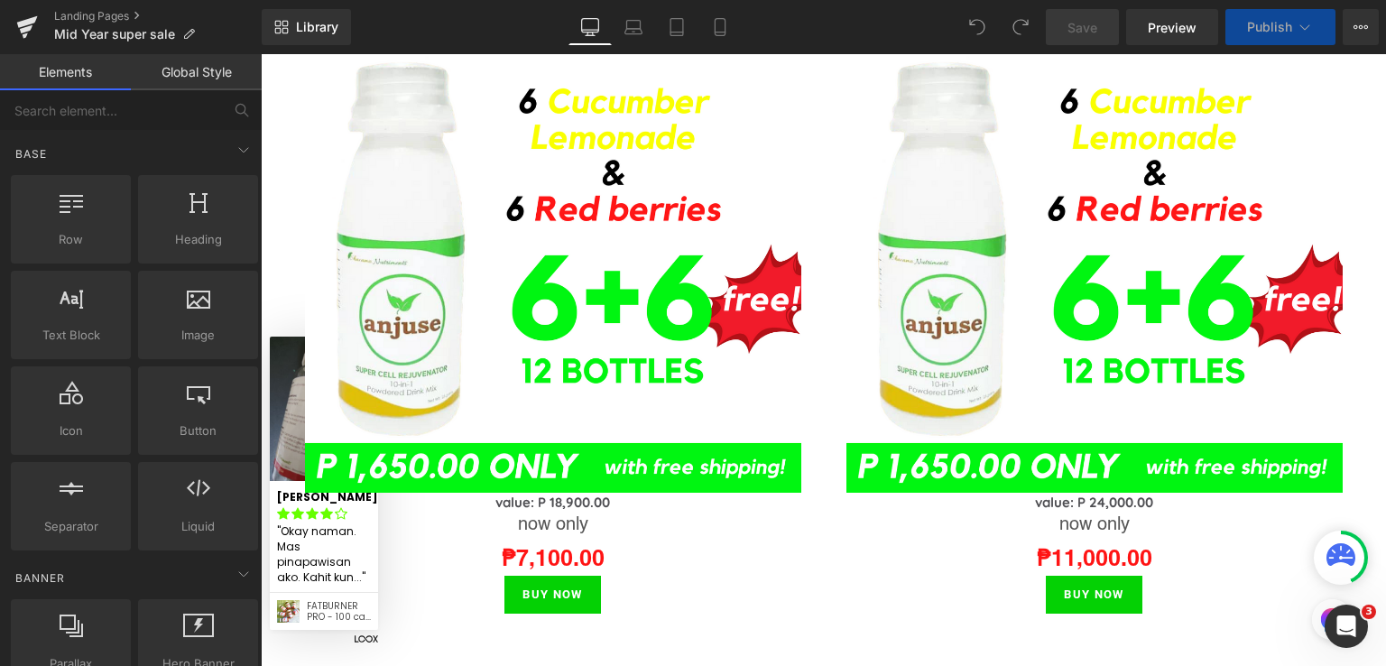
scroll to position [2156, 0]
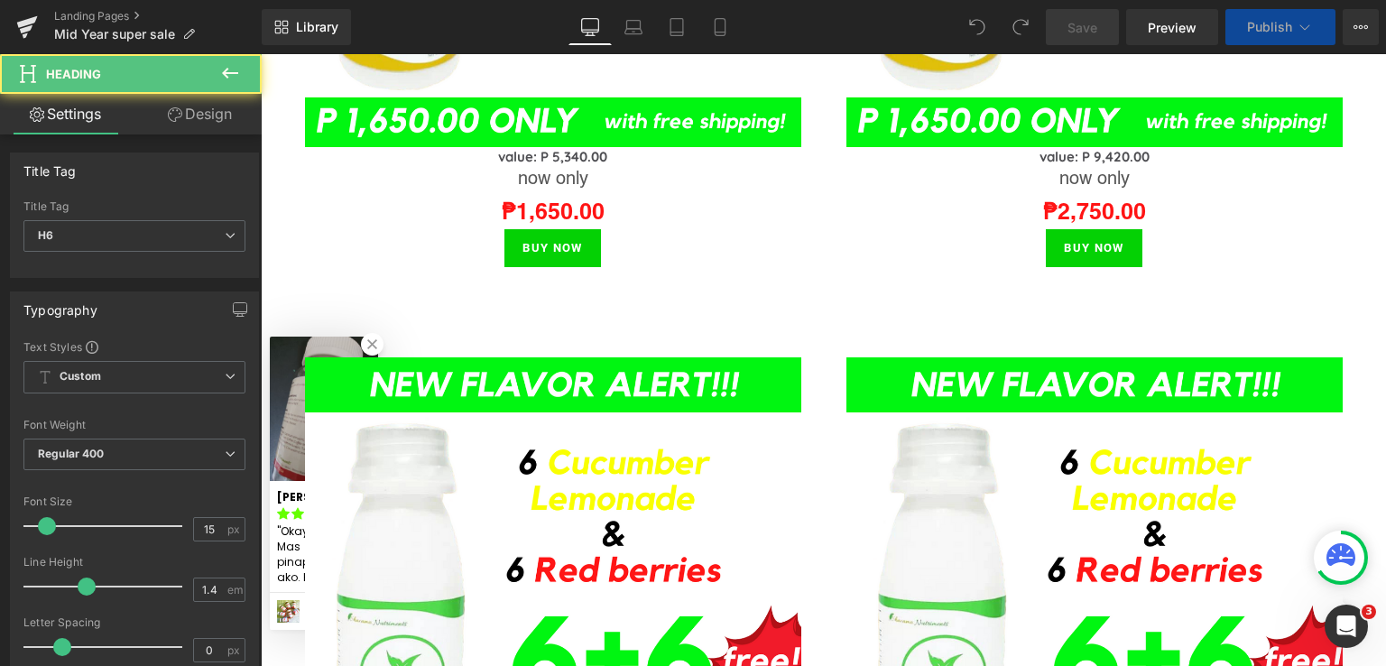
click at [582, 147] on div "value: P 5,340.00 Heading" at bounding box center [553, 156] width 496 height 19
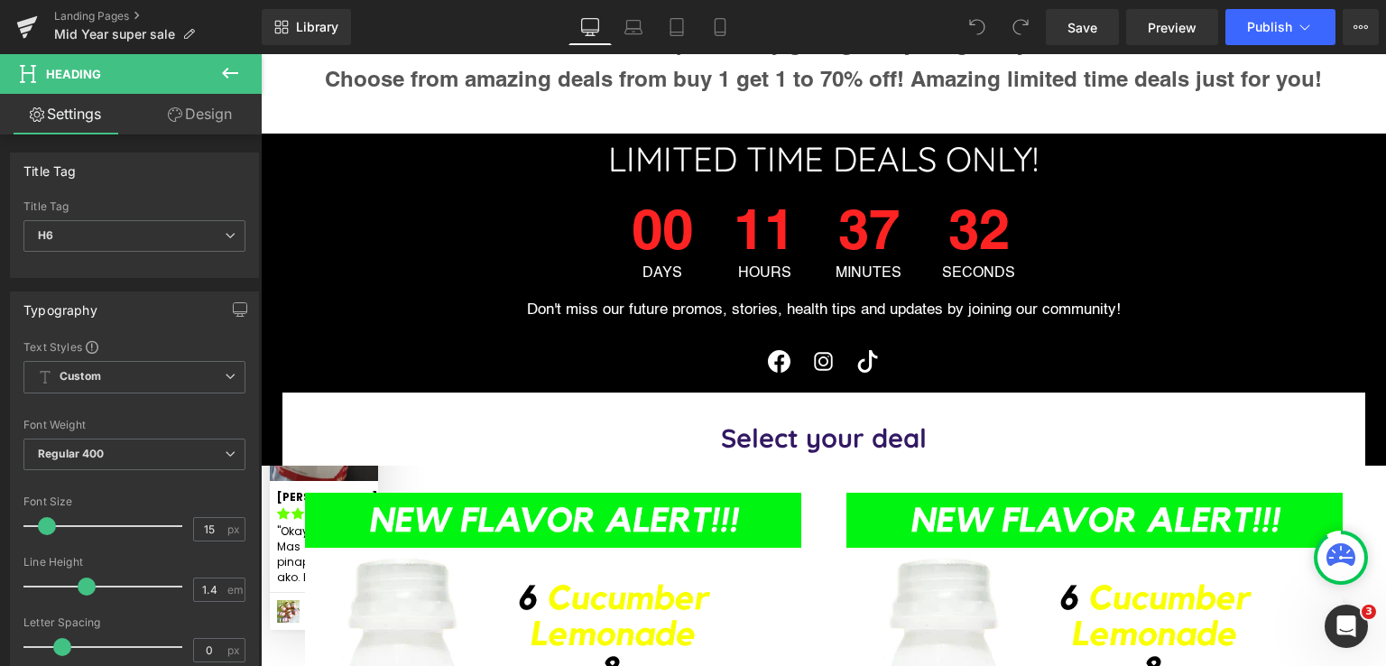
scroll to position [1434, 0]
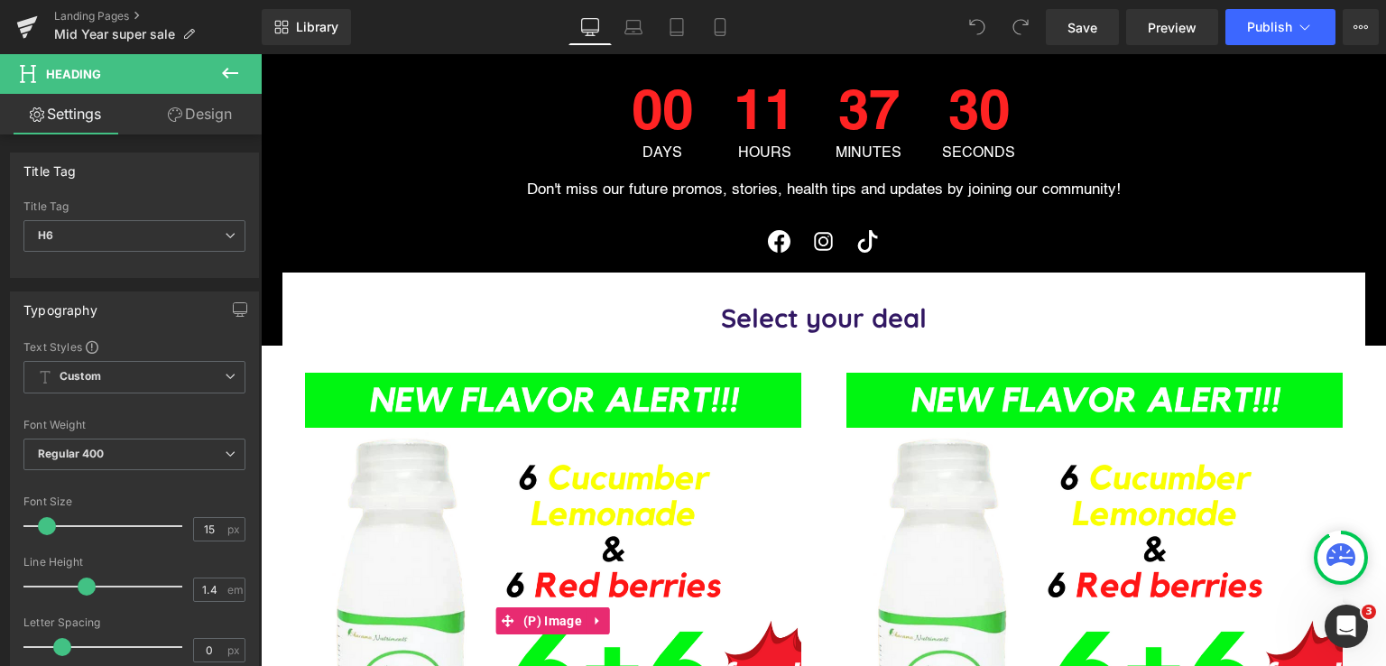
click at [550, 373] on img at bounding box center [553, 621] width 496 height 496
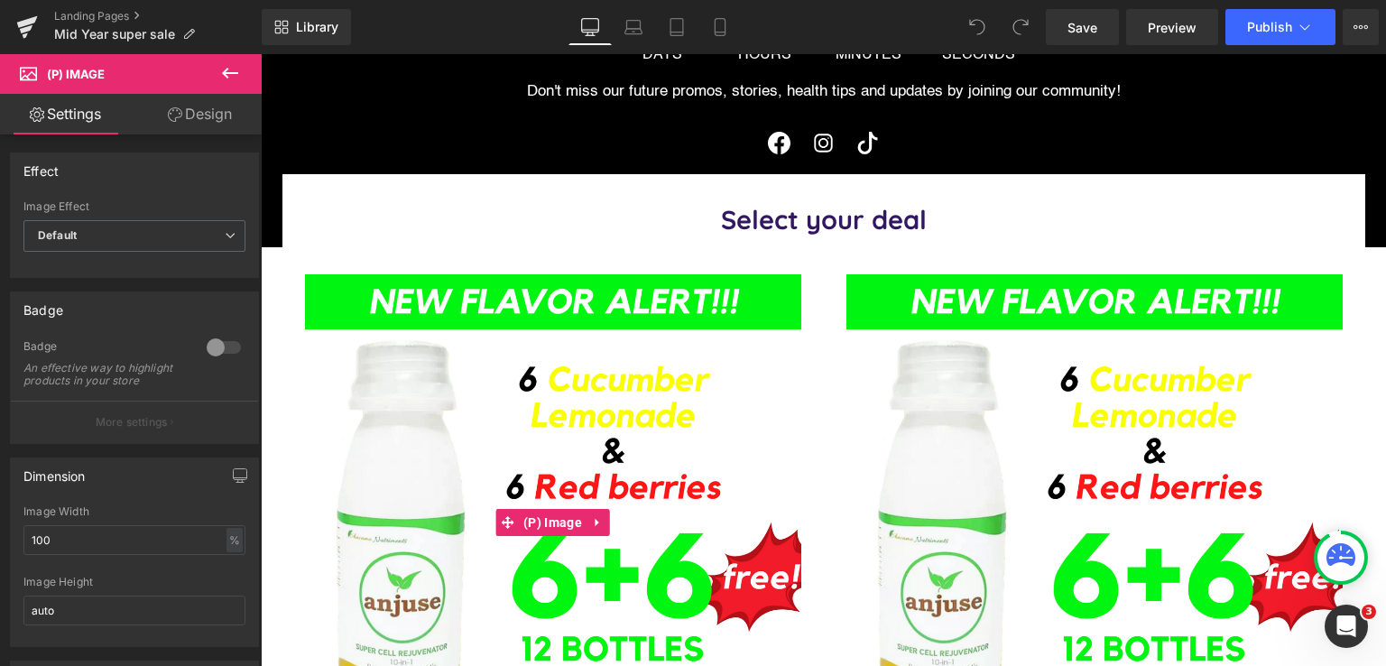
scroll to position [1555, 0]
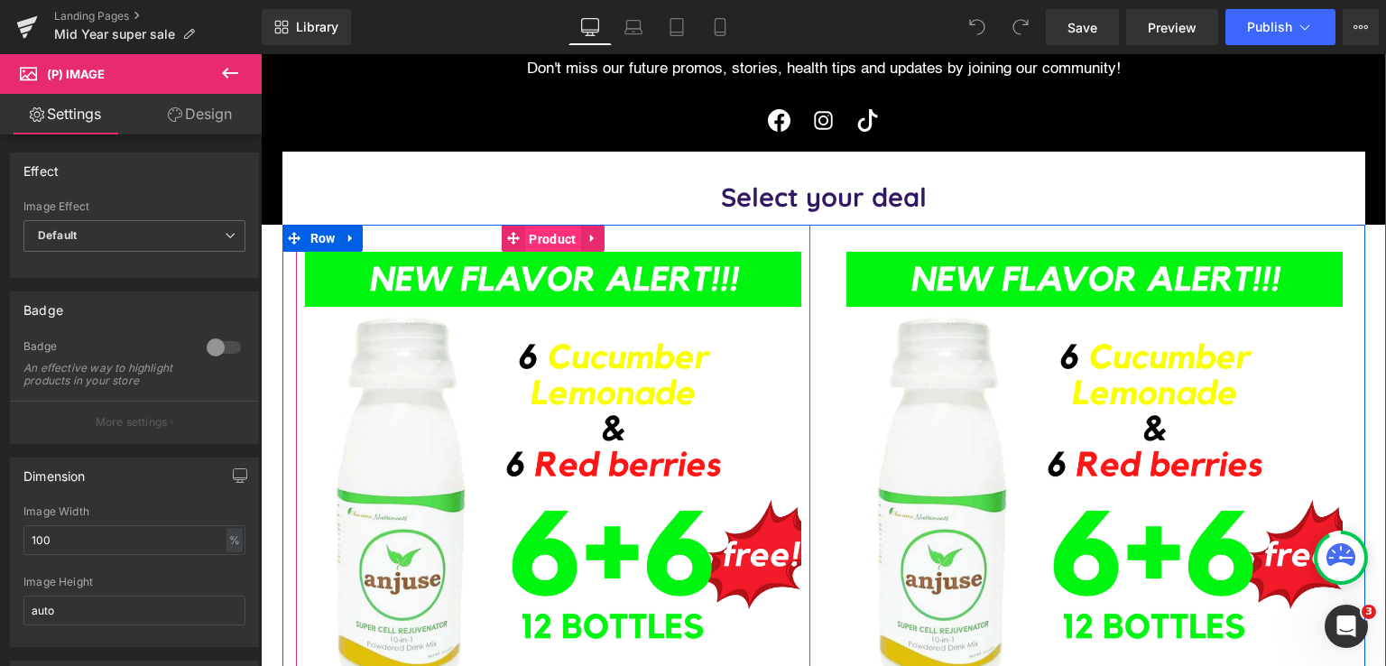
click at [556, 231] on span "Product" at bounding box center [552, 239] width 56 height 27
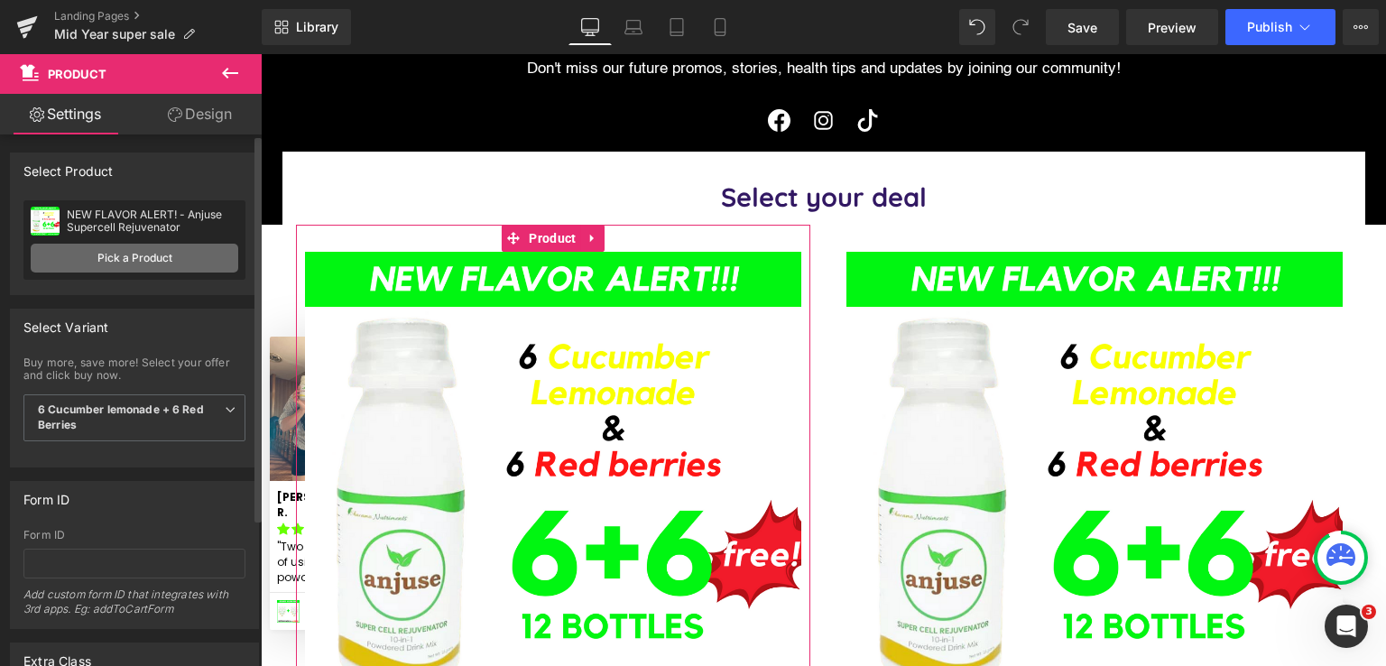
click at [108, 264] on link "Pick a Product" at bounding box center [135, 258] width 208 height 29
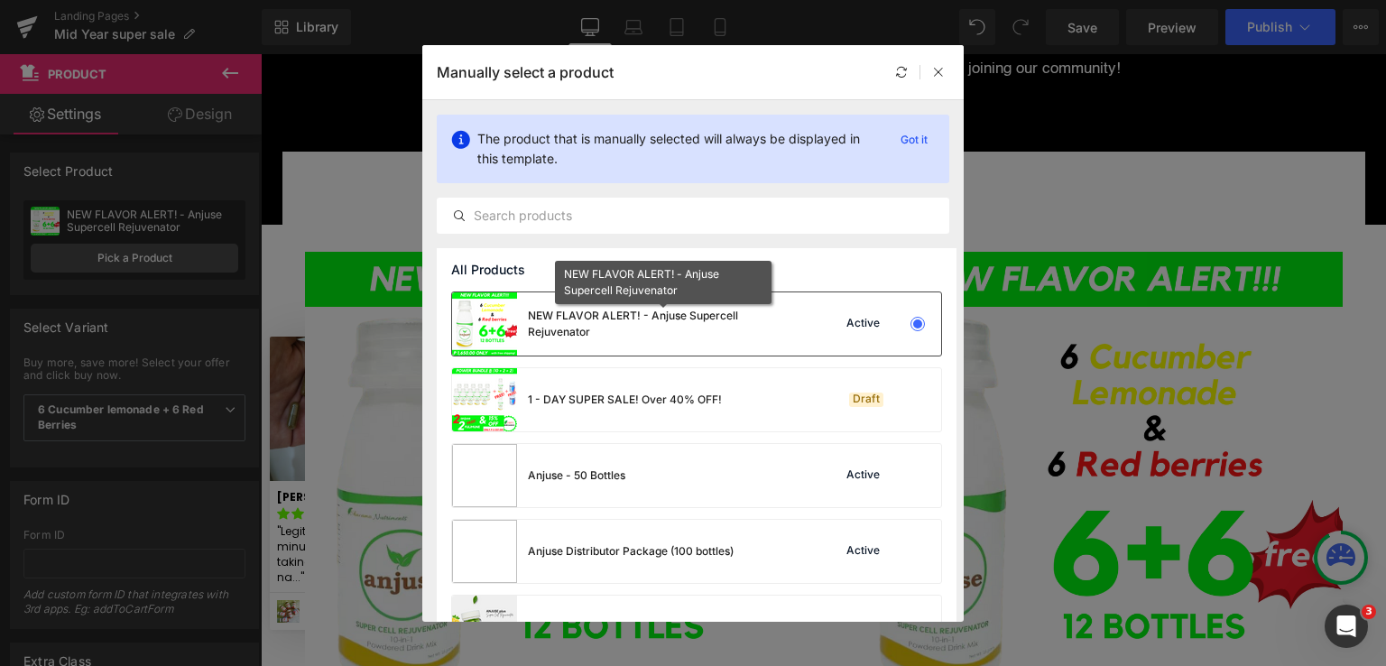
click at [640, 327] on div "NEW FLAVOR ALERT! - Anjuse Supercell Rejuvenator" at bounding box center [663, 324] width 271 height 32
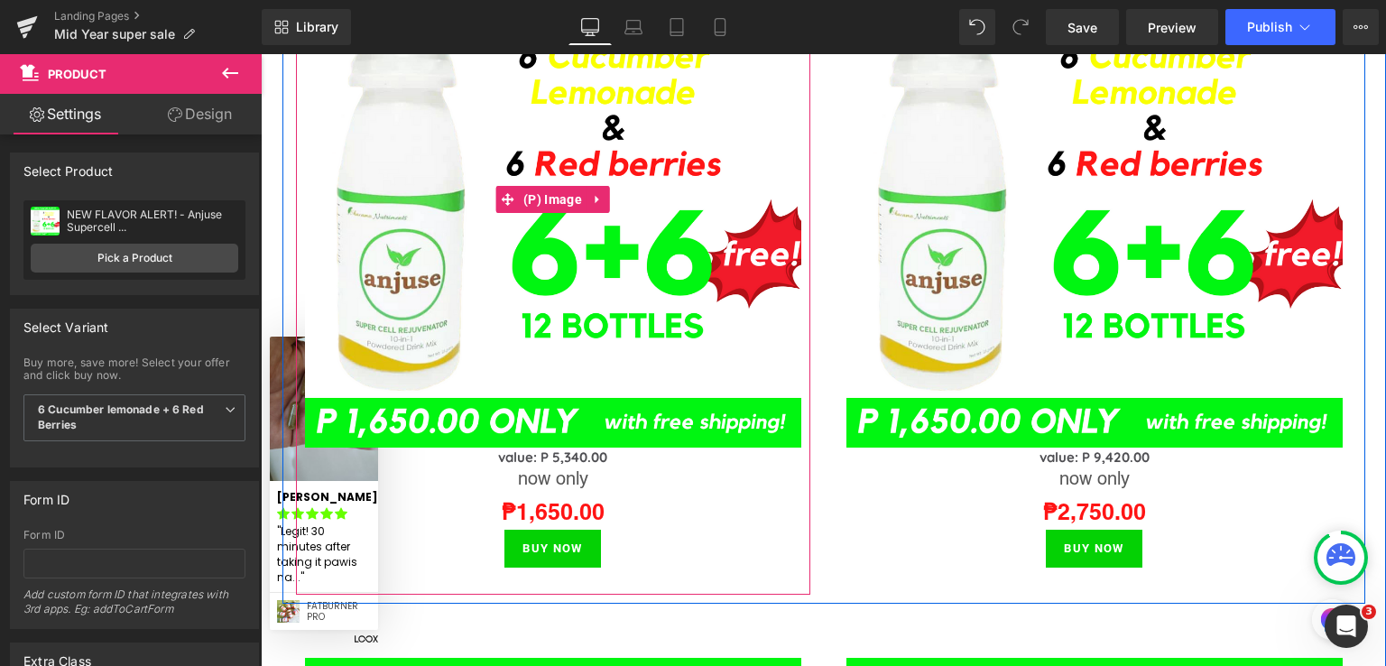
scroll to position [1916, 0]
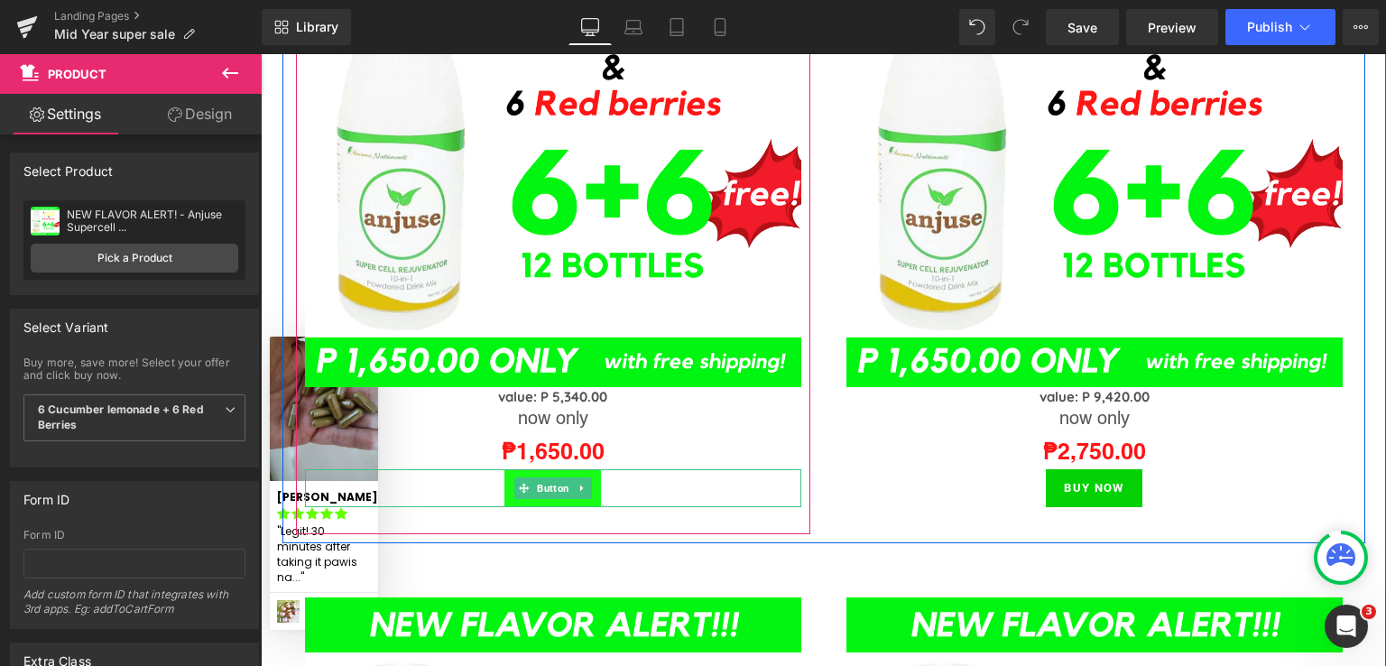
click at [577, 484] on icon at bounding box center [582, 488] width 10 height 11
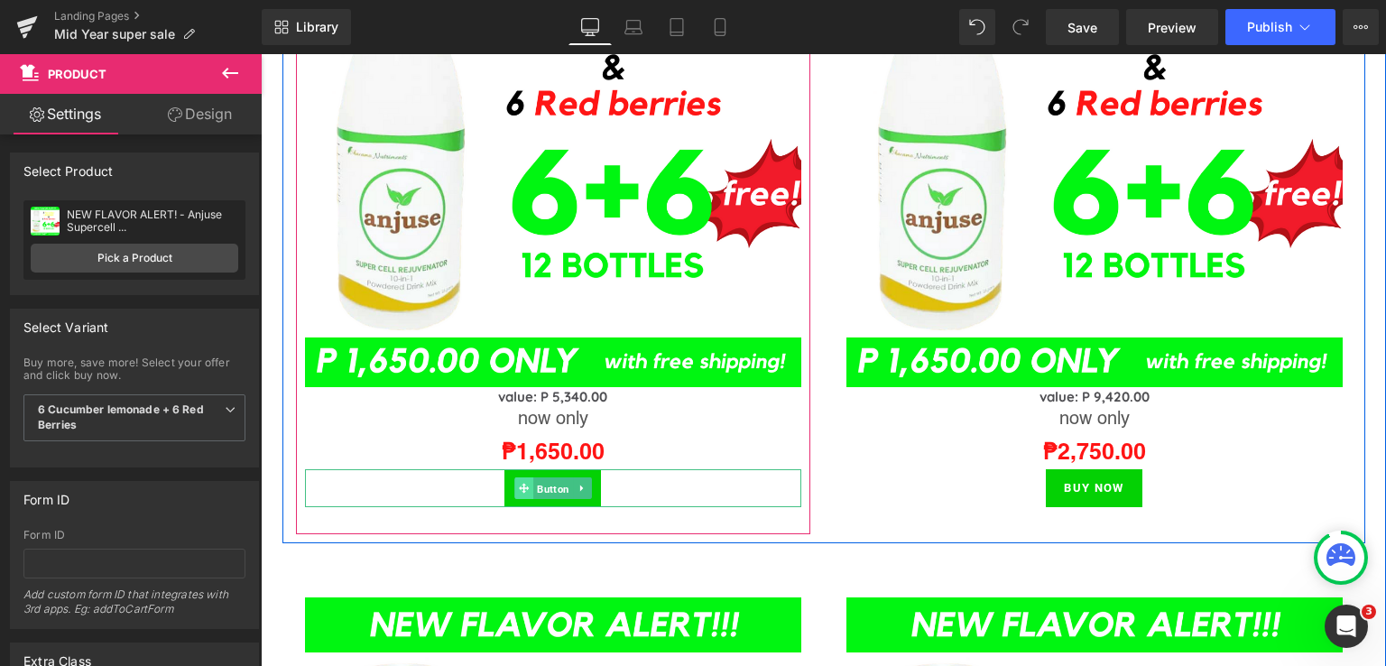
click at [525, 483] on link "Button" at bounding box center [543, 488] width 59 height 22
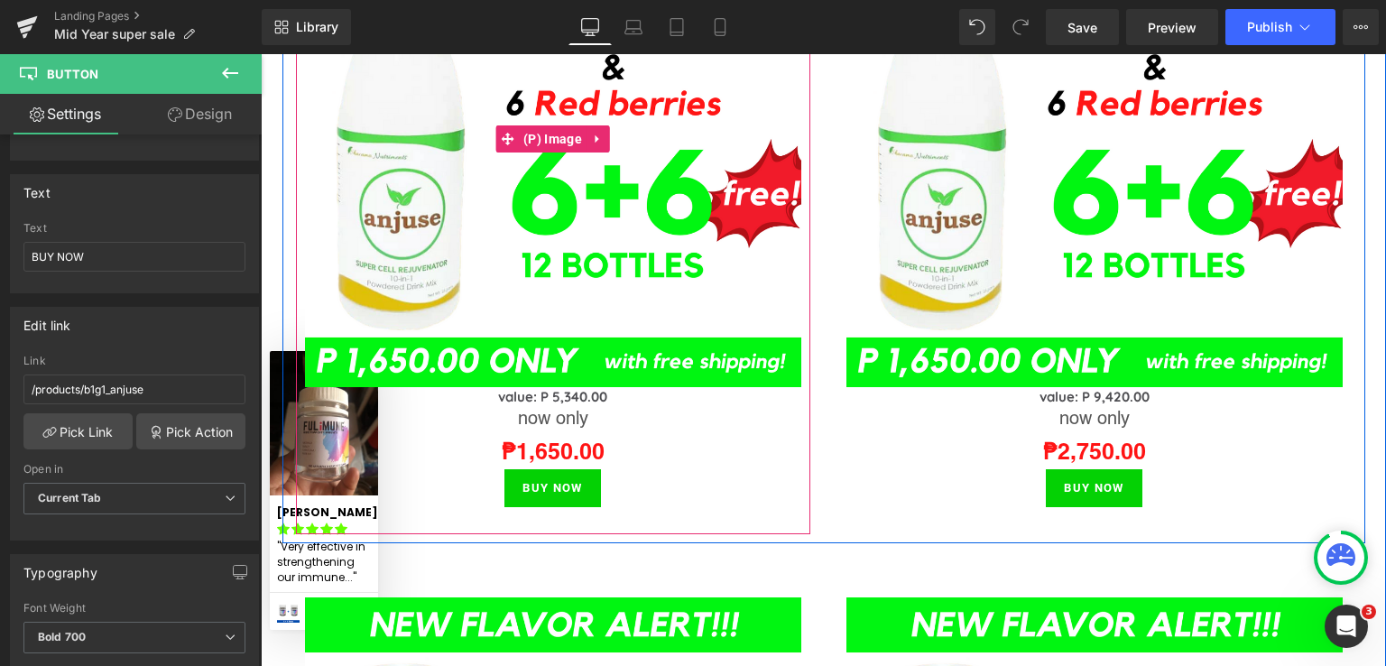
scroll to position [1434, 0]
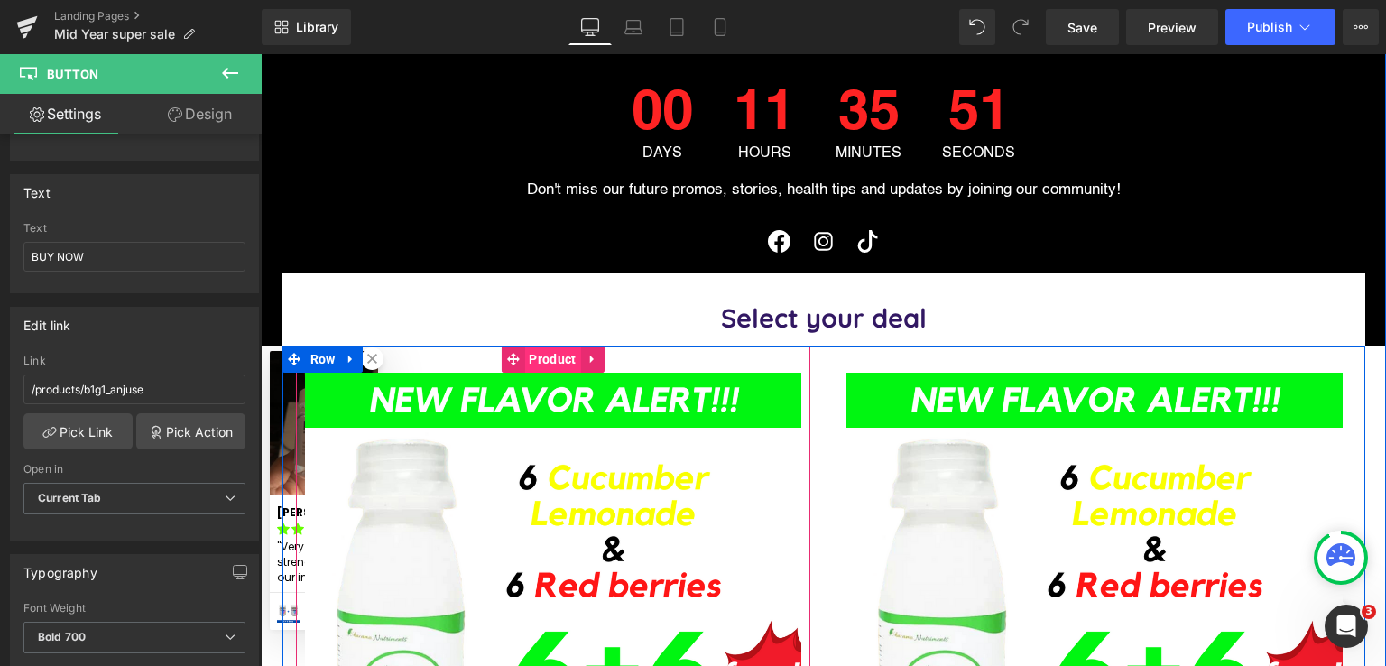
click at [548, 355] on span "Product" at bounding box center [552, 359] width 56 height 27
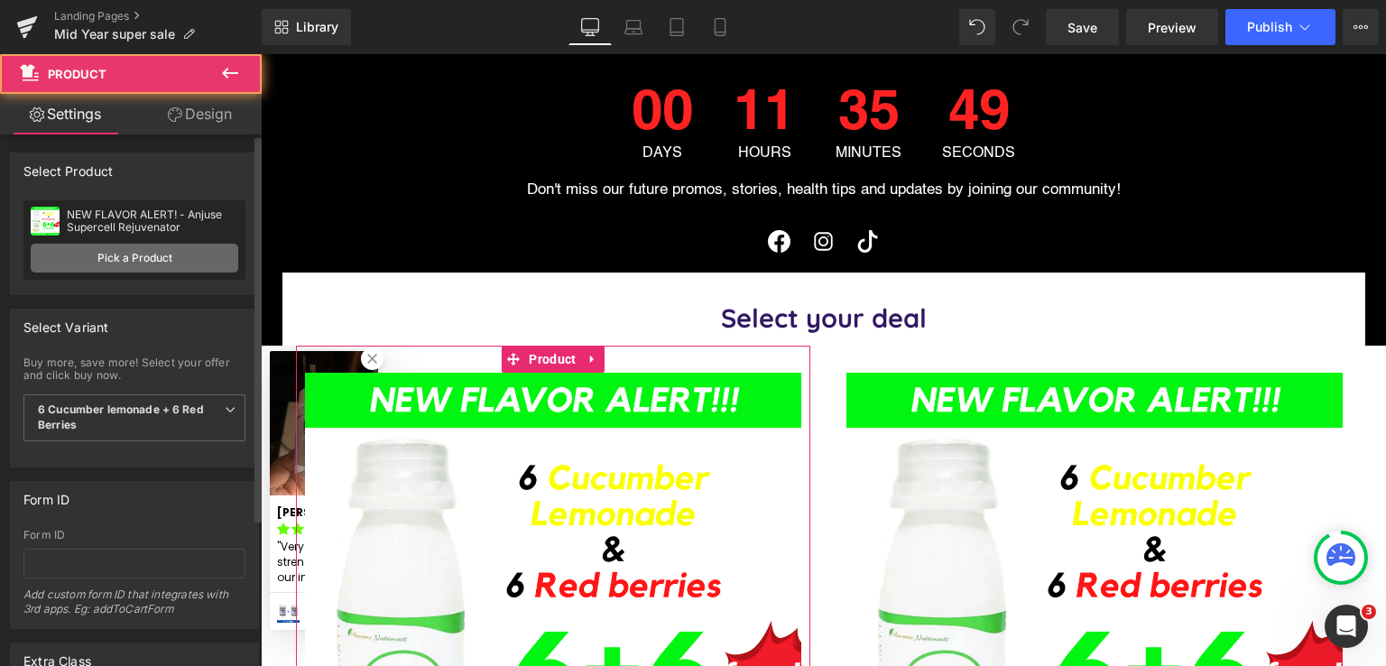
click at [171, 261] on link "Pick a Product" at bounding box center [135, 258] width 208 height 29
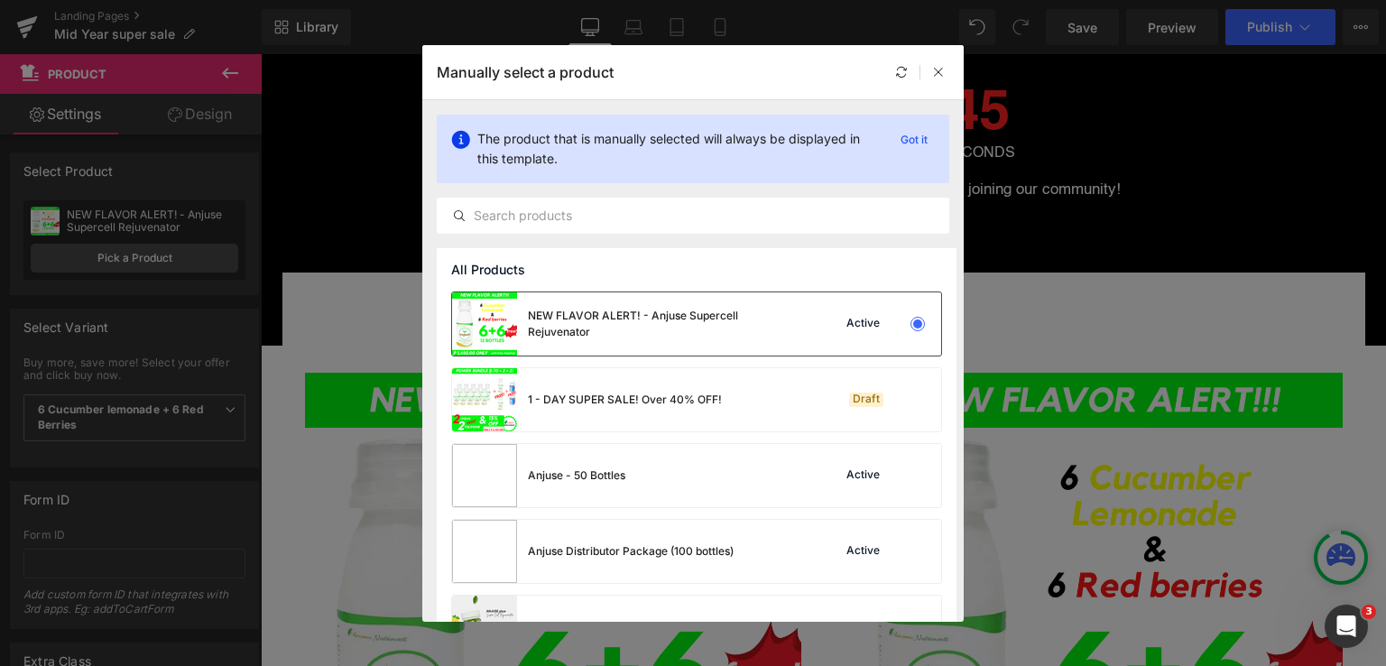
click at [639, 316] on div "NEW FLAVOR ALERT! - Anjuse Supercell Rejuvenator" at bounding box center [663, 324] width 271 height 32
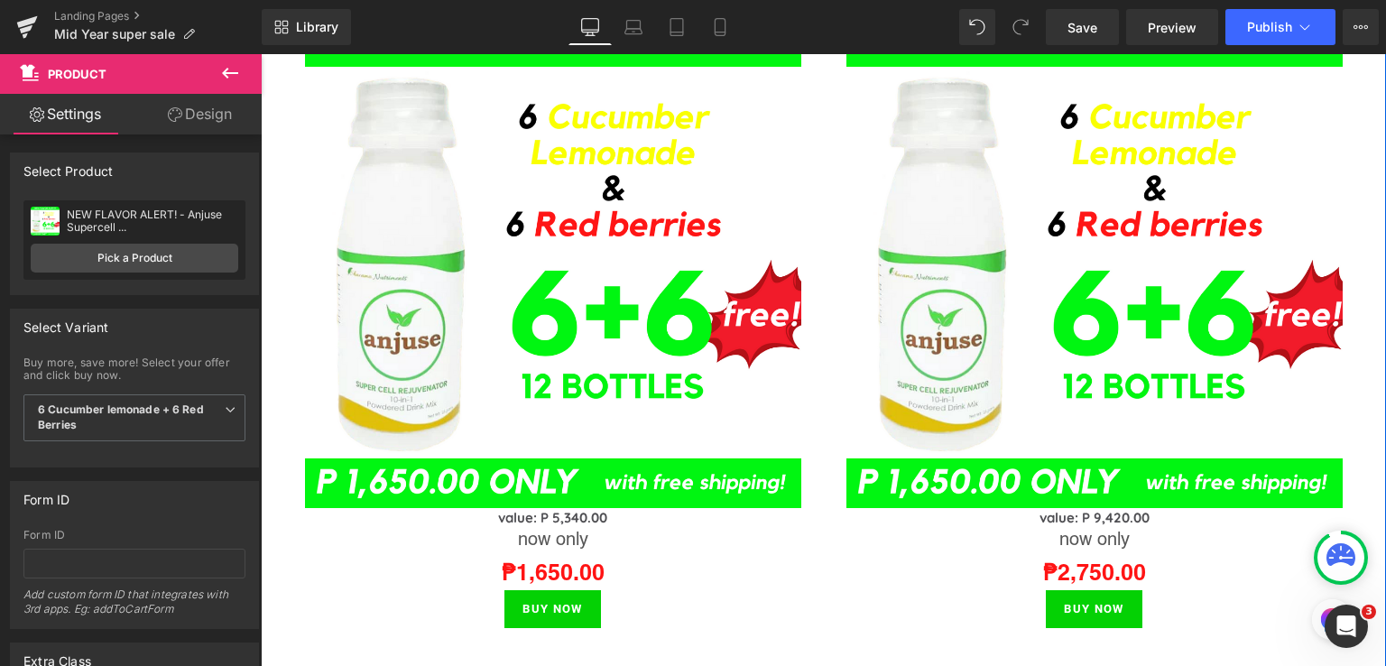
scroll to position [1916, 0]
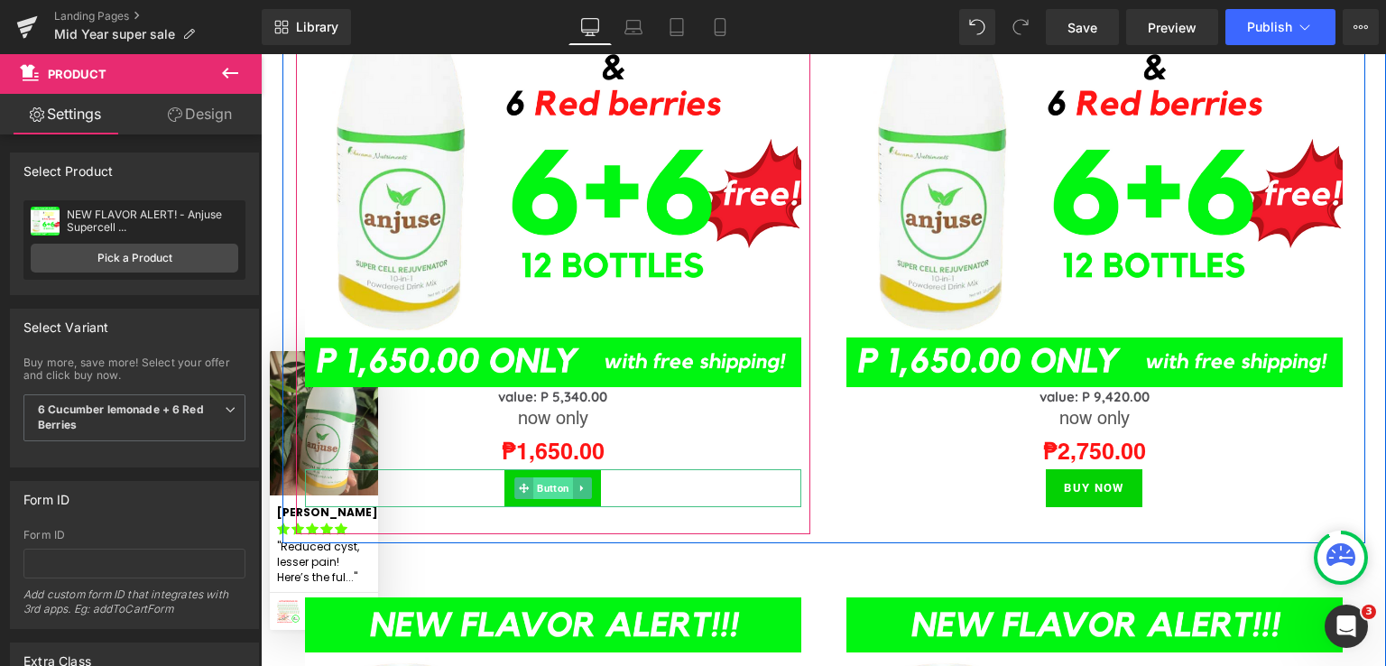
click at [553, 479] on span "Button" at bounding box center [553, 488] width 40 height 22
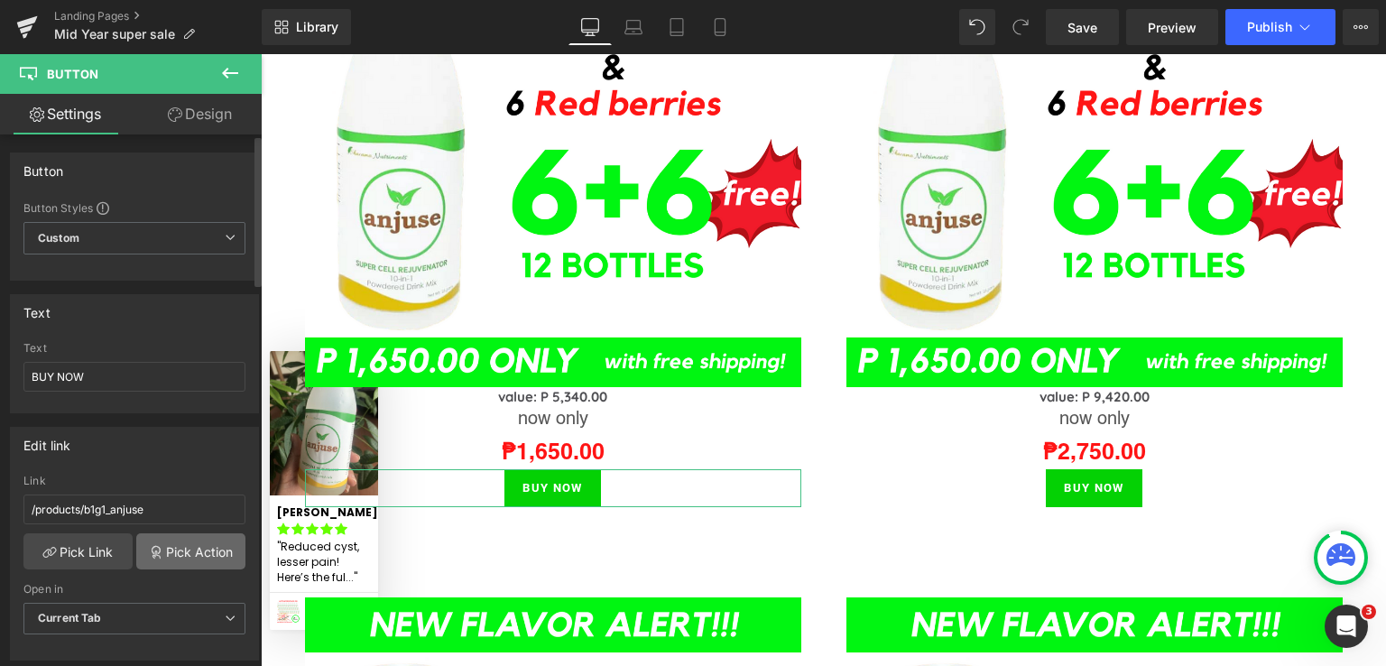
click at [170, 544] on link "Pick Action" at bounding box center [190, 551] width 109 height 36
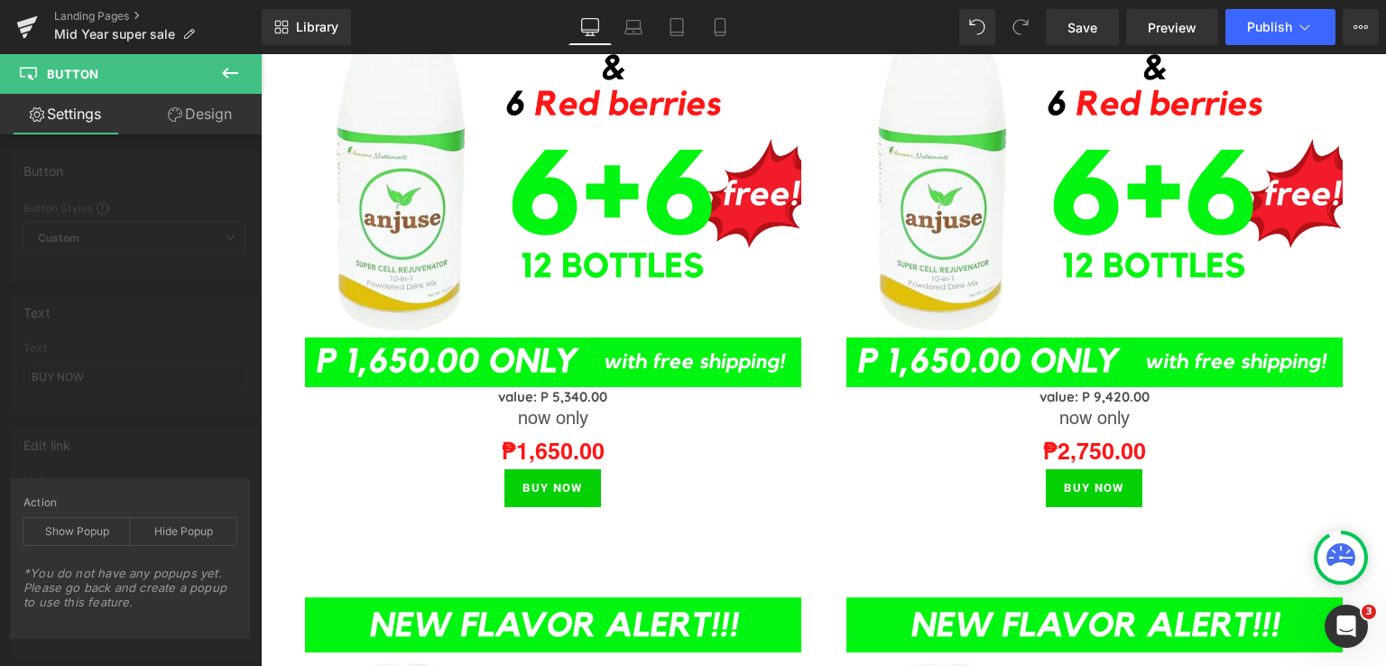
click at [227, 64] on icon at bounding box center [230, 73] width 22 height 22
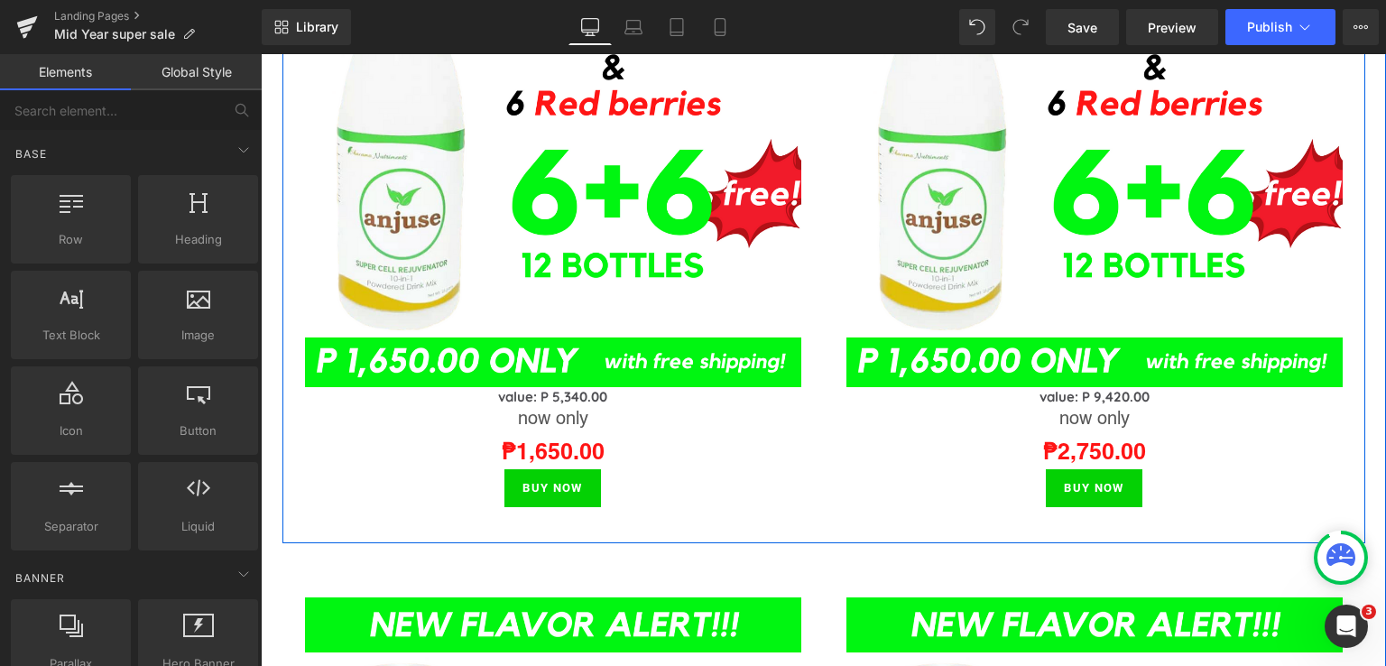
click at [515, 477] on span at bounding box center [523, 488] width 19 height 22
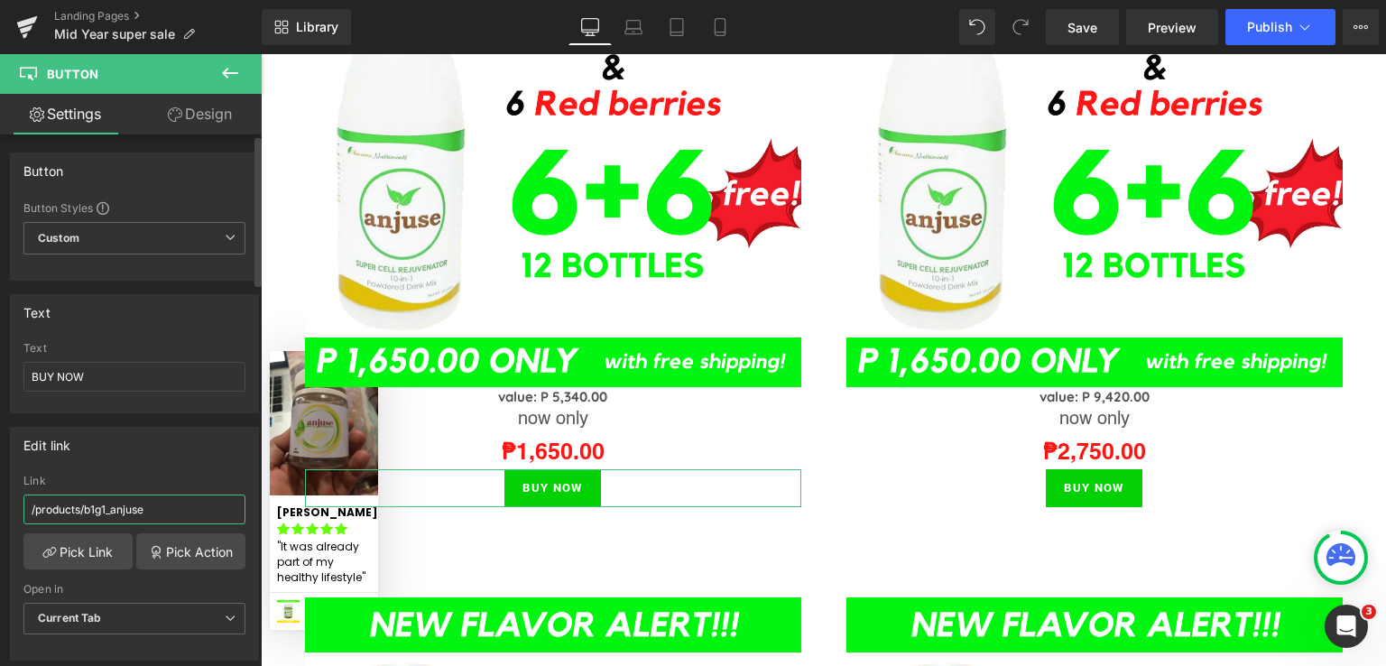
click at [116, 510] on input "/products/b1g1_anjuse" at bounding box center [134, 510] width 222 height 30
click at [65, 551] on link "Pick Link" at bounding box center [77, 551] width 109 height 36
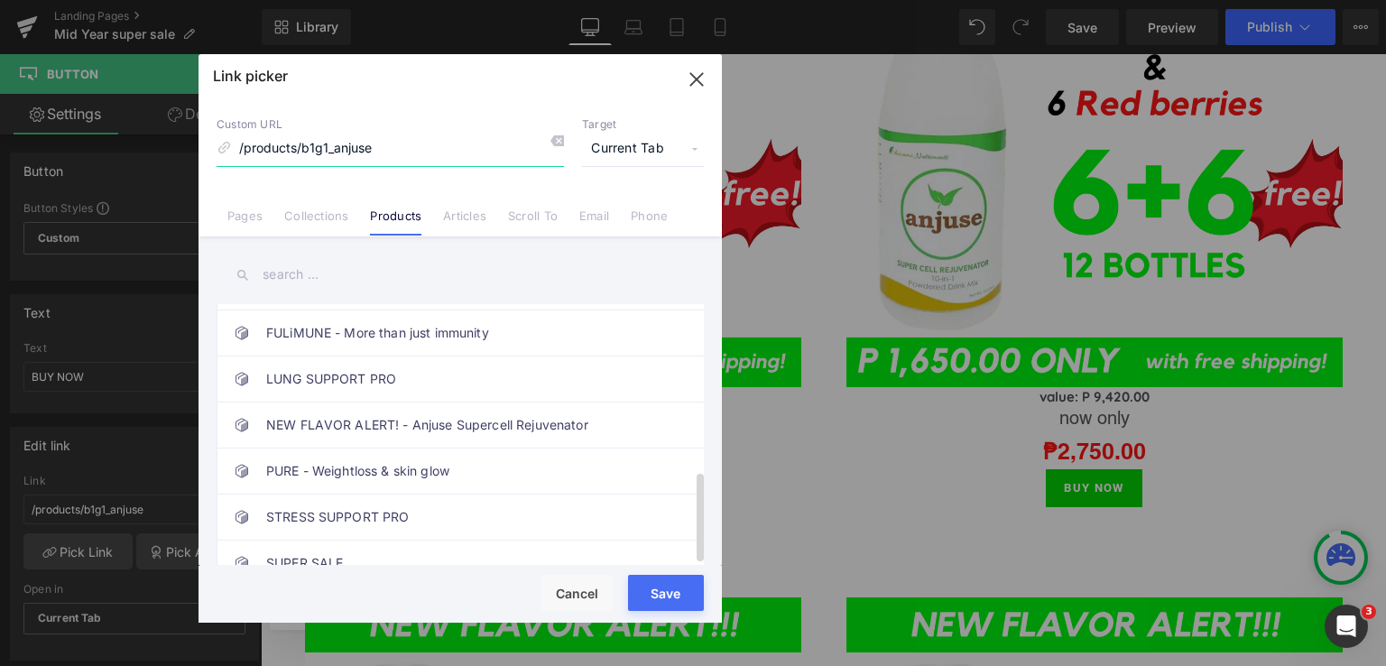
scroll to position [479, 0]
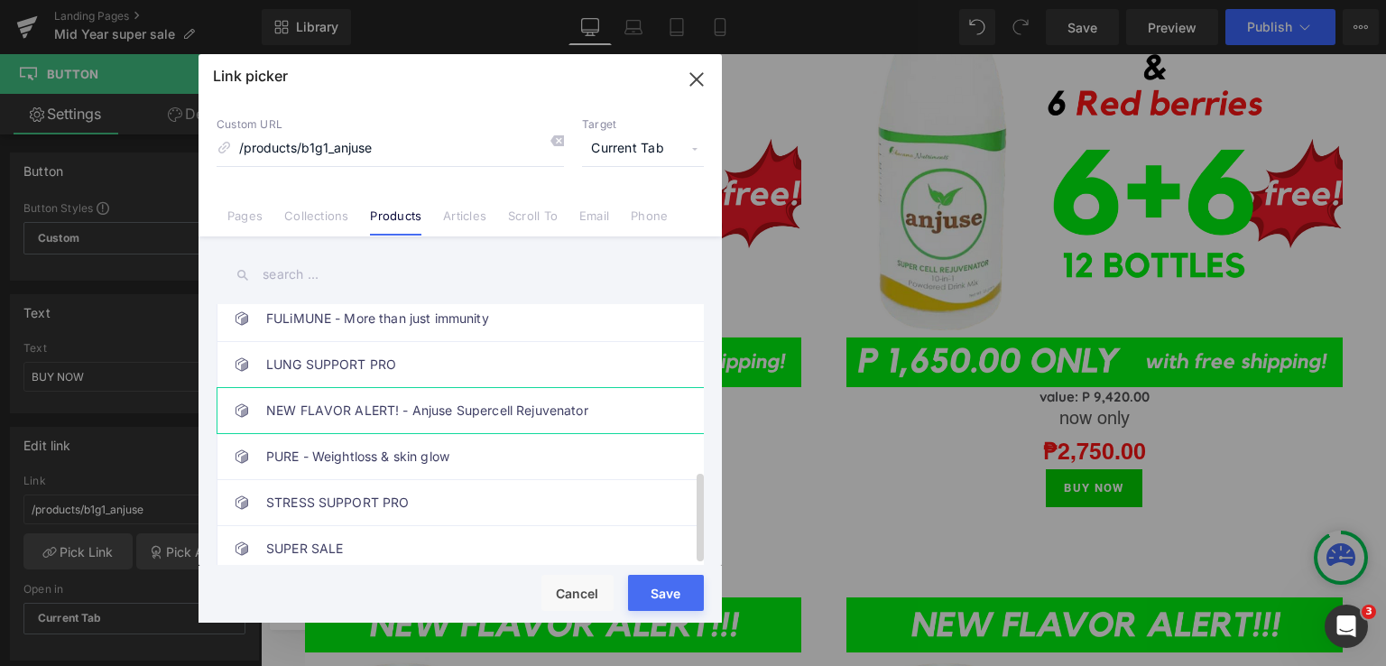
click at [408, 400] on link "NEW FLAVOR ALERT! - Anjuse Supercell Rejuvenator" at bounding box center [464, 410] width 397 height 45
click at [664, 593] on div "Rendering Content" at bounding box center [693, 595] width 111 height 20
click at [657, 590] on div "Rendering Content" at bounding box center [693, 595] width 111 height 20
click at [668, 589] on div "Rendering Content" at bounding box center [693, 595] width 111 height 20
click at [692, 77] on icon "button" at bounding box center [696, 79] width 29 height 29
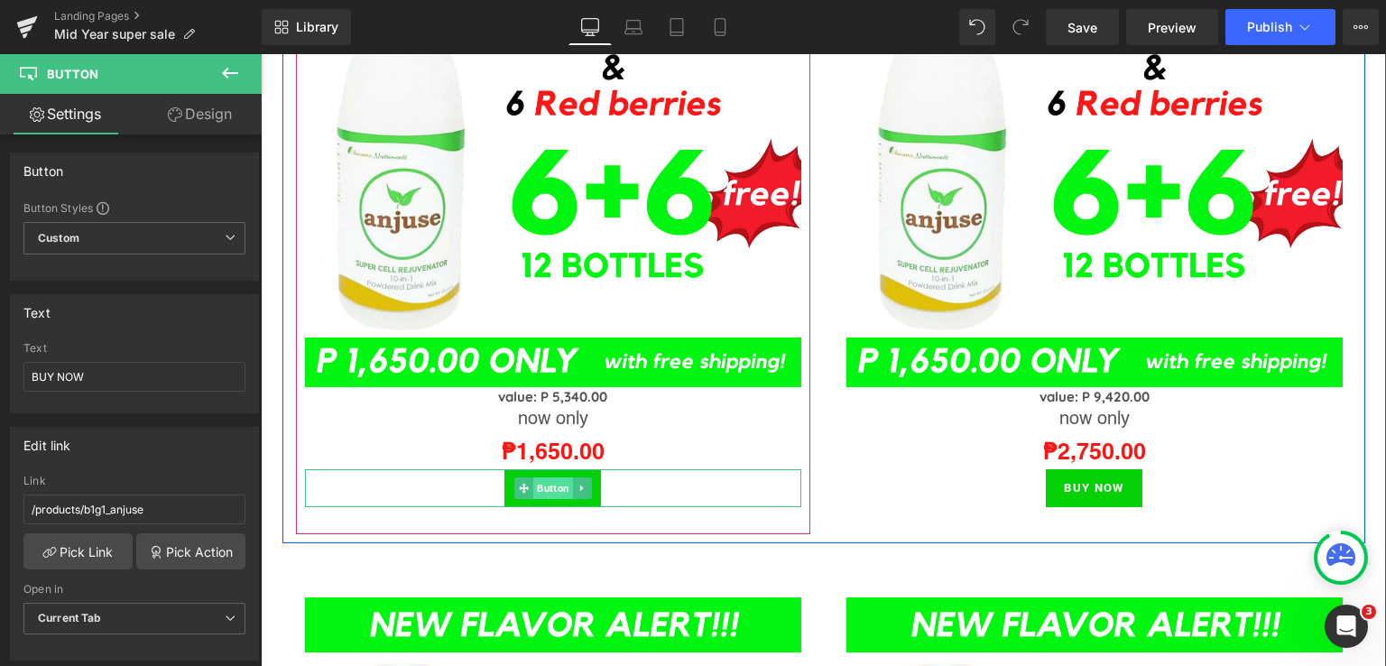
click at [545, 486] on span "Button" at bounding box center [553, 488] width 40 height 22
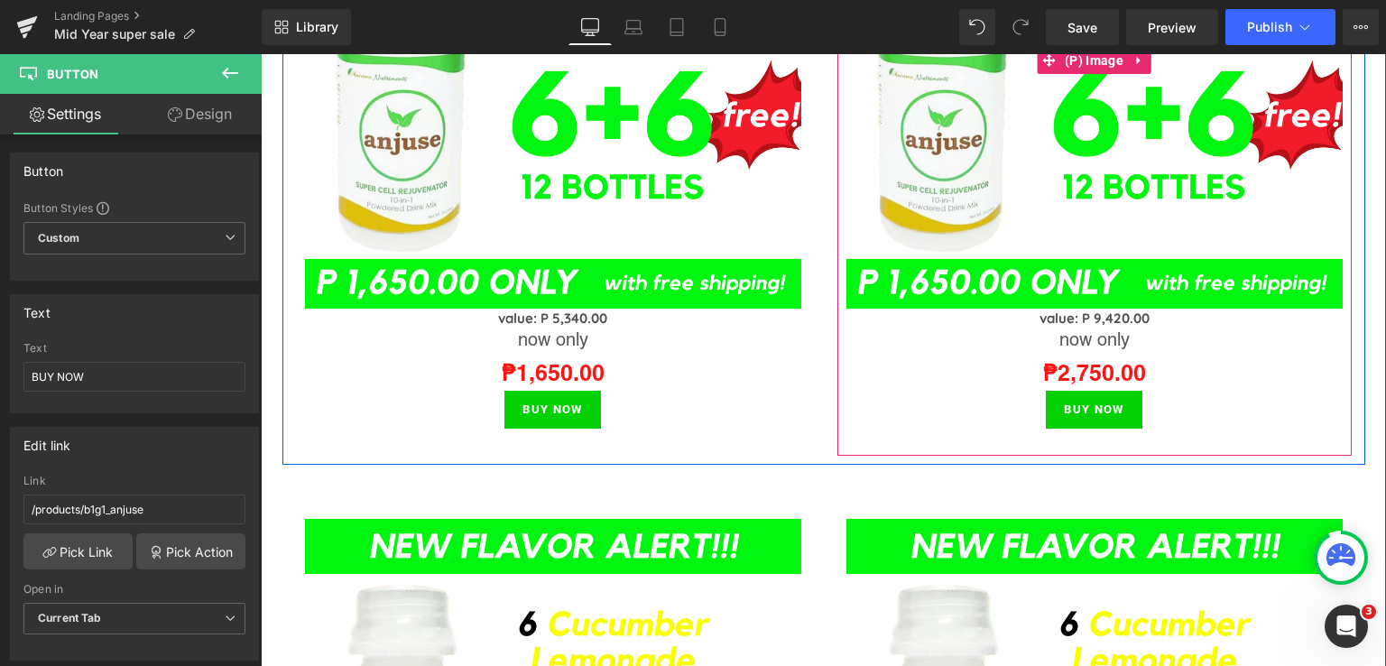
scroll to position [2036, 0]
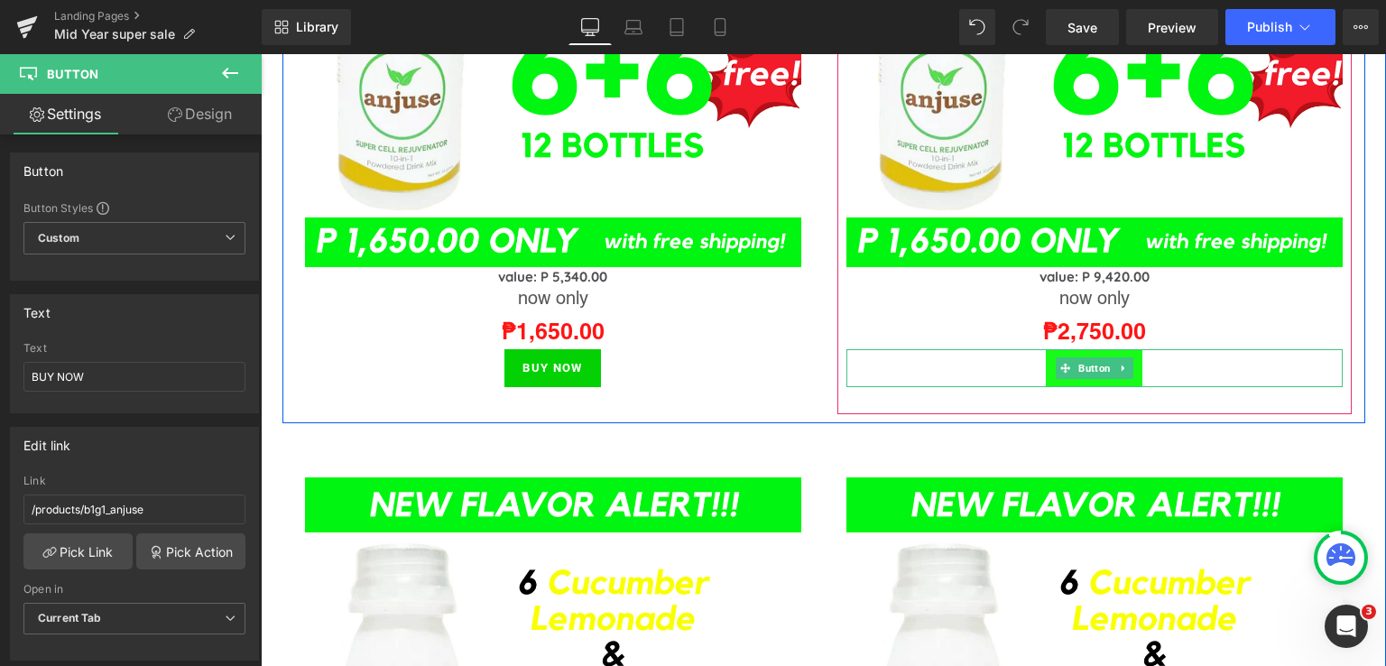
click at [1090, 366] on span "Button" at bounding box center [1095, 368] width 40 height 22
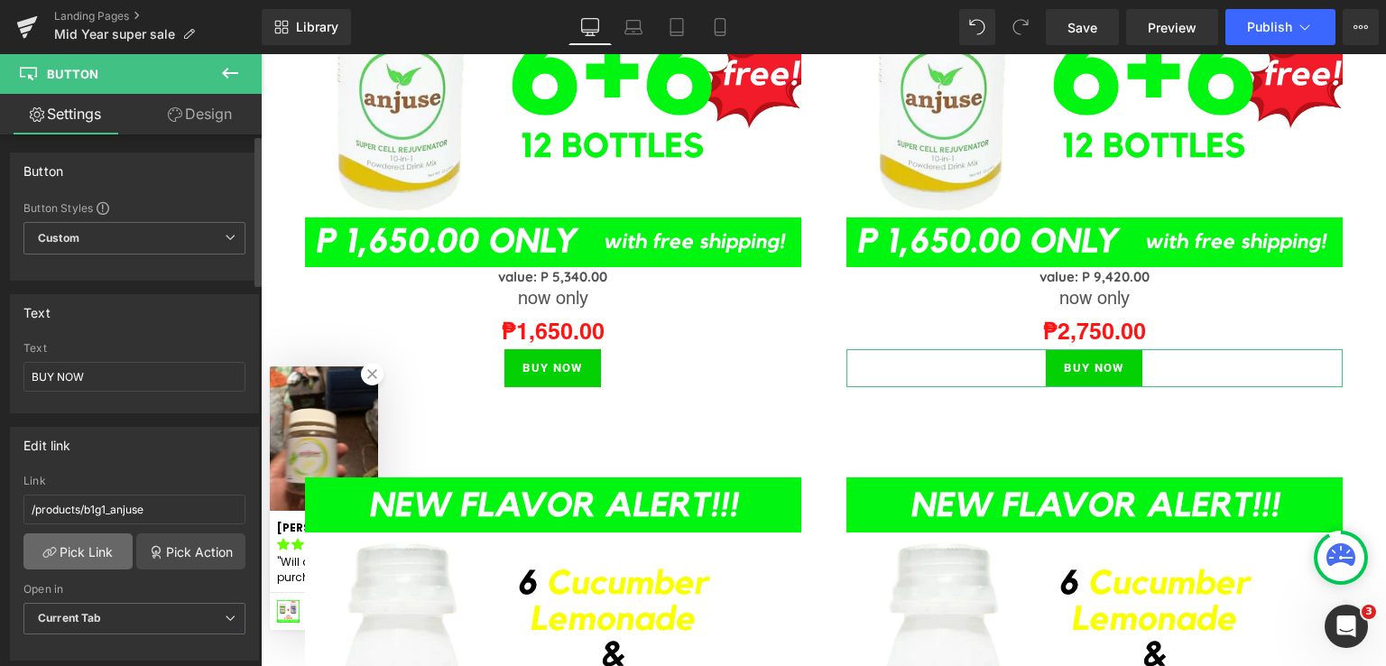
click at [69, 544] on link "Pick Link" at bounding box center [77, 551] width 109 height 36
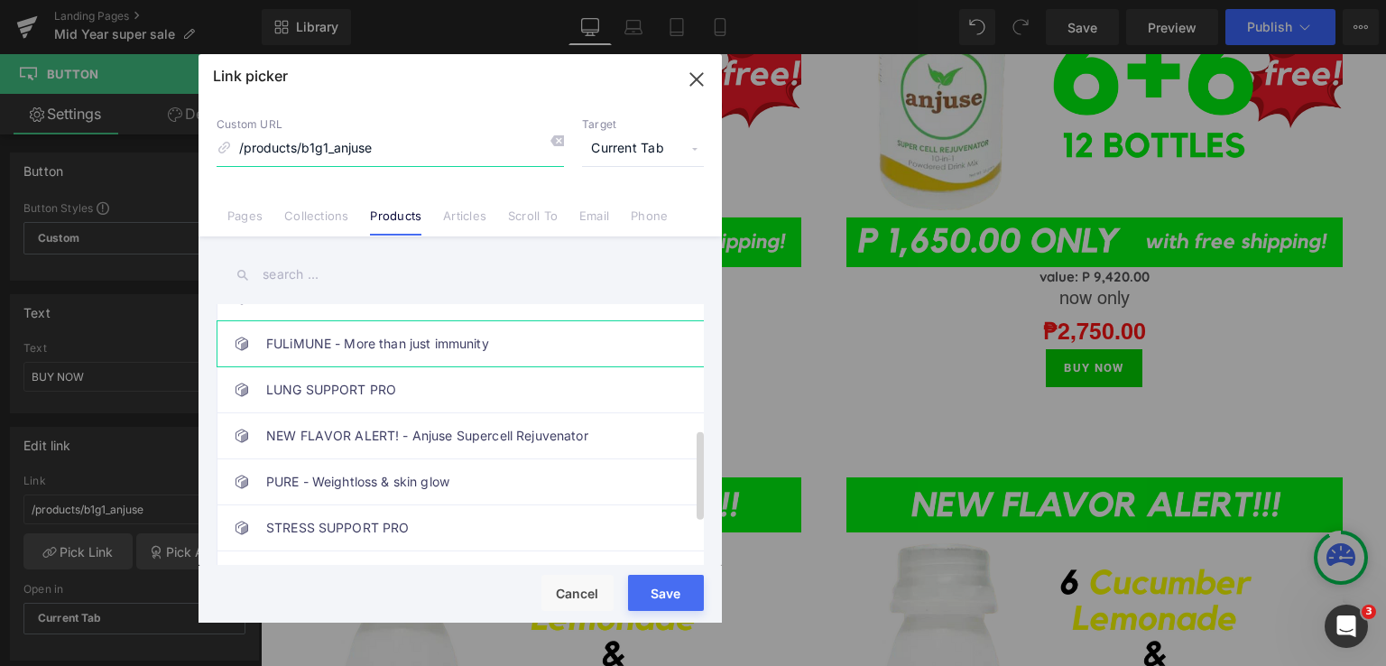
scroll to position [479, 0]
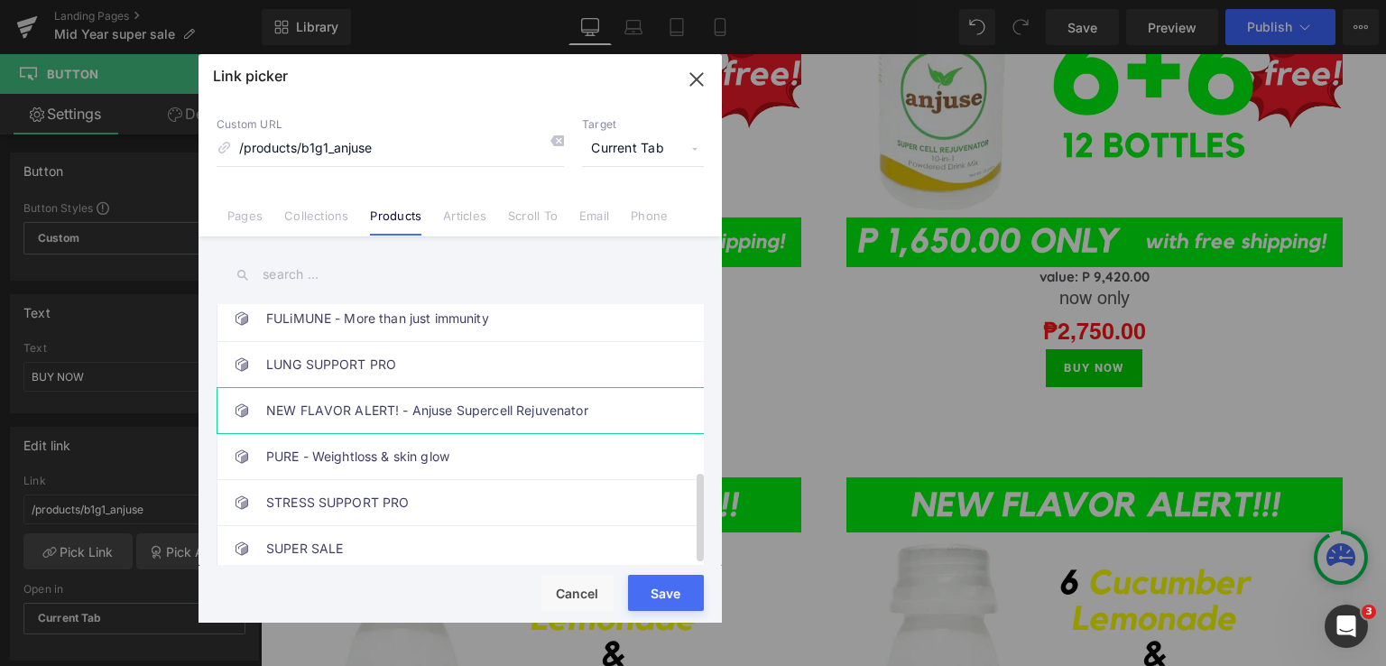
click at [444, 406] on link "NEW FLAVOR ALERT! - Anjuse Supercell Rejuvenator" at bounding box center [464, 410] width 397 height 45
click at [659, 604] on div "Rendering Content" at bounding box center [693, 595] width 111 height 20
click at [660, 590] on div "Rendering Content" at bounding box center [693, 595] width 111 height 20
click at [661, 606] on button "Save" at bounding box center [666, 593] width 76 height 36
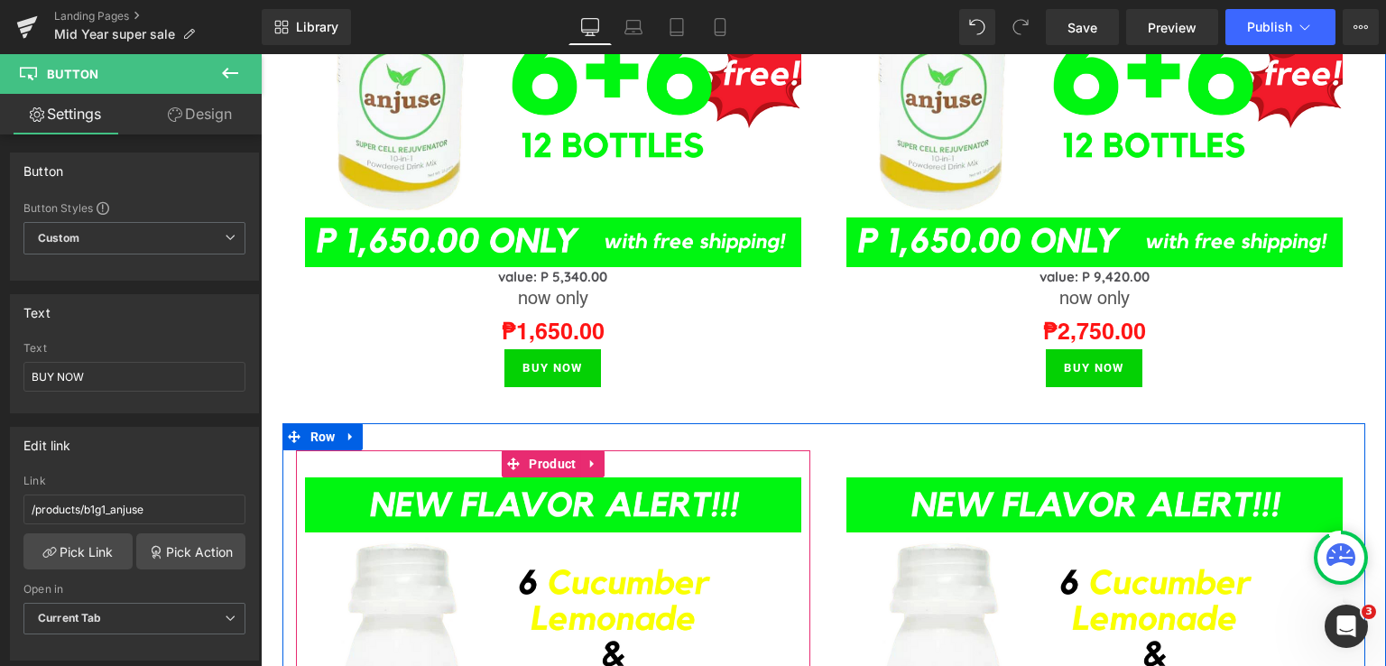
scroll to position [2517, 0]
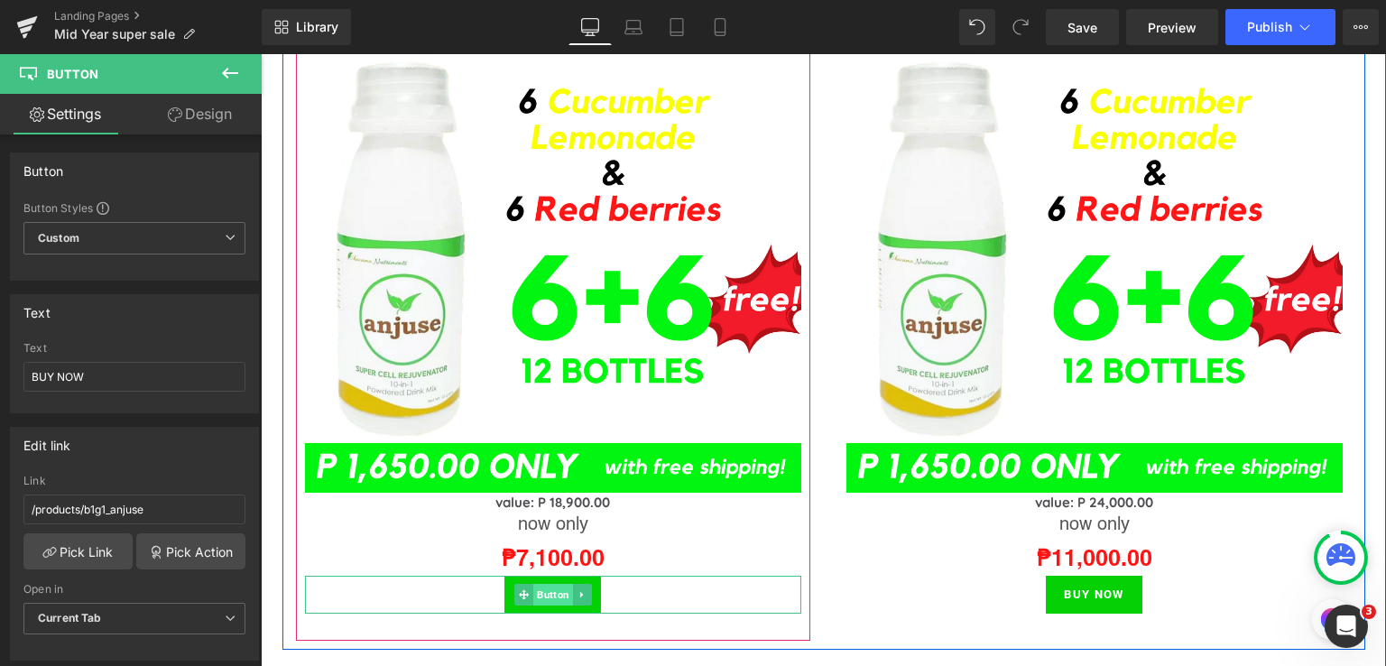
click at [542, 584] on span "Button" at bounding box center [553, 595] width 40 height 22
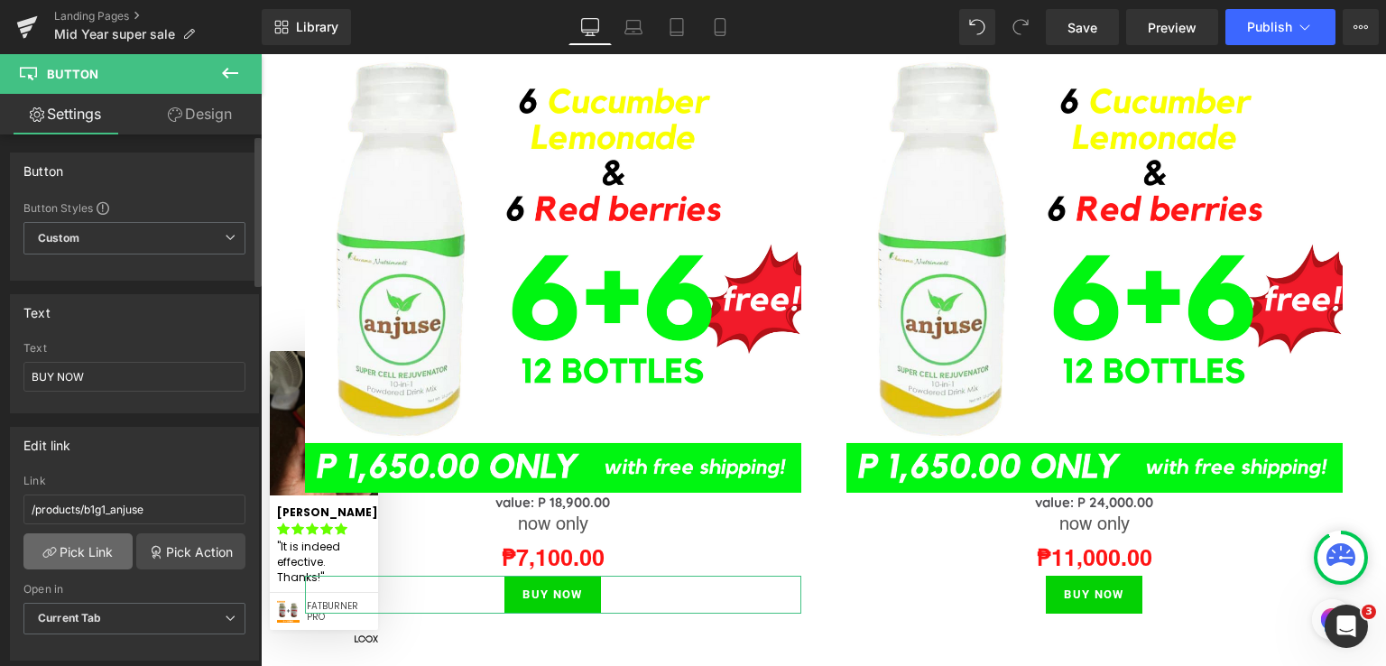
click at [69, 556] on link "Pick Link" at bounding box center [77, 551] width 109 height 36
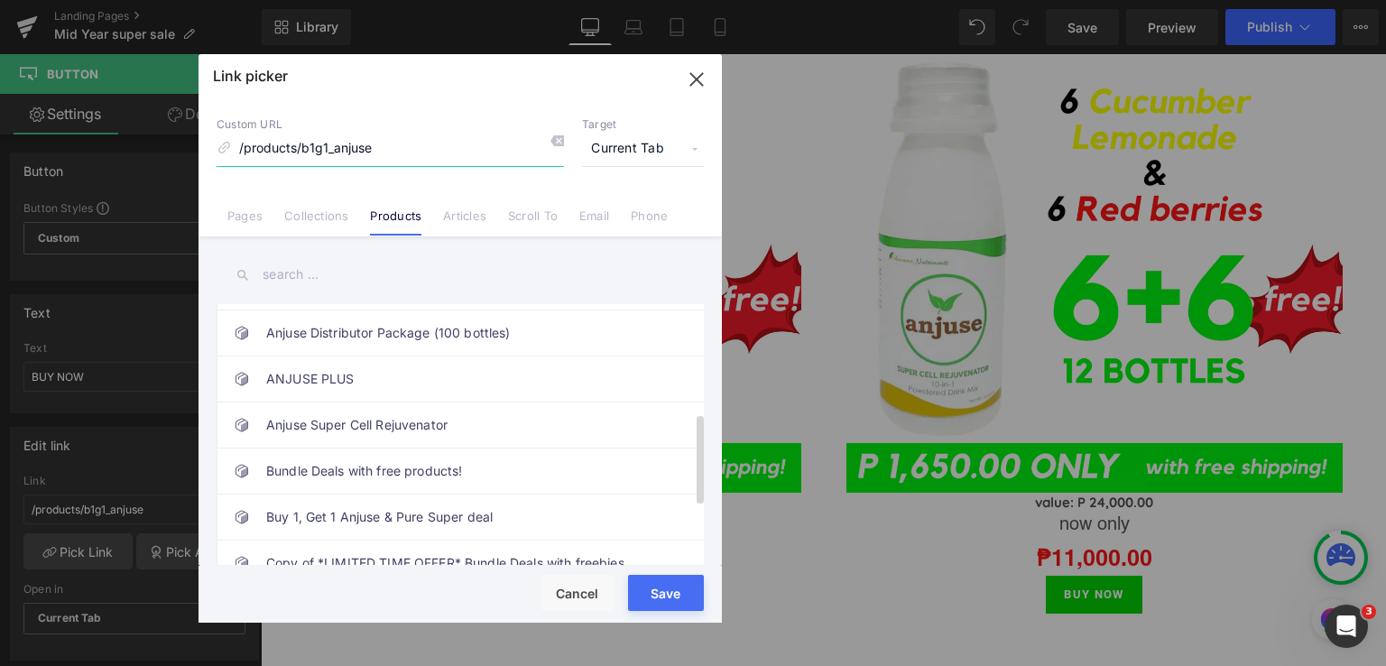
scroll to position [479, 0]
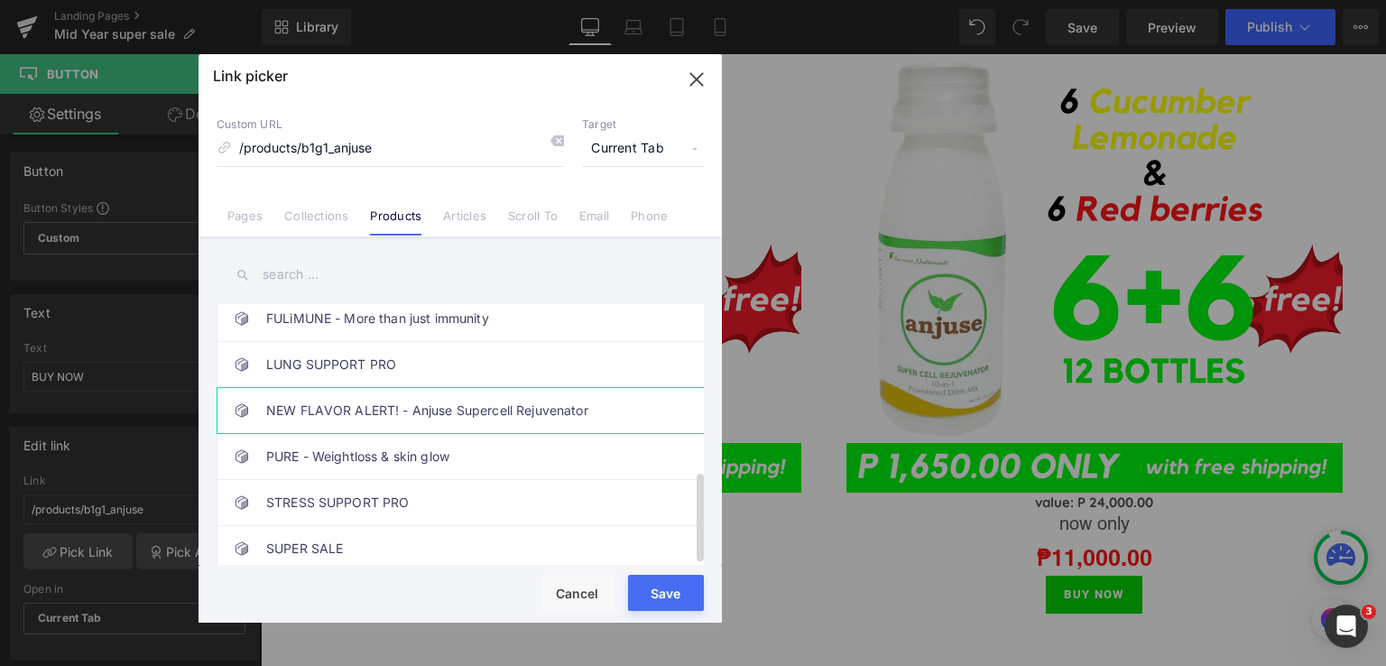
click at [464, 406] on link "NEW FLAVOR ALERT! - Anjuse Supercell Rejuvenator" at bounding box center [464, 410] width 397 height 45
click at [654, 604] on div "Rendering Content" at bounding box center [693, 595] width 111 height 20
click at [665, 606] on button "Save" at bounding box center [666, 593] width 76 height 36
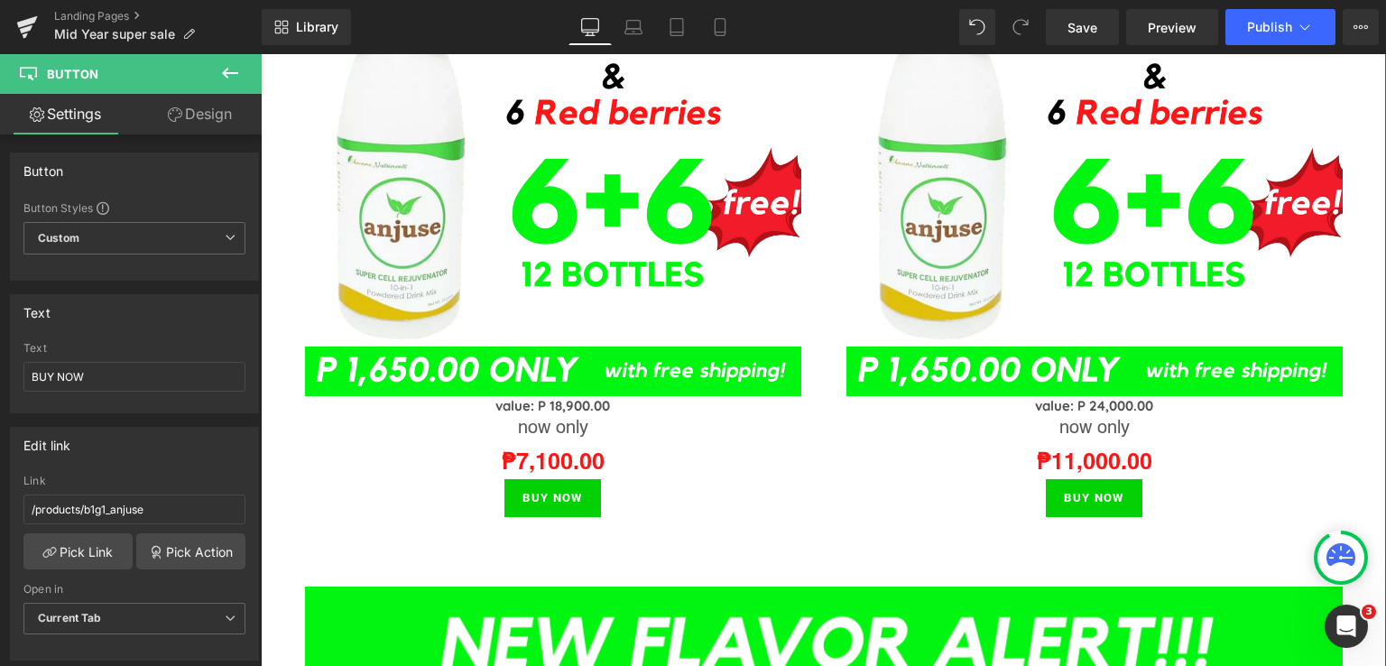
scroll to position [2638, 0]
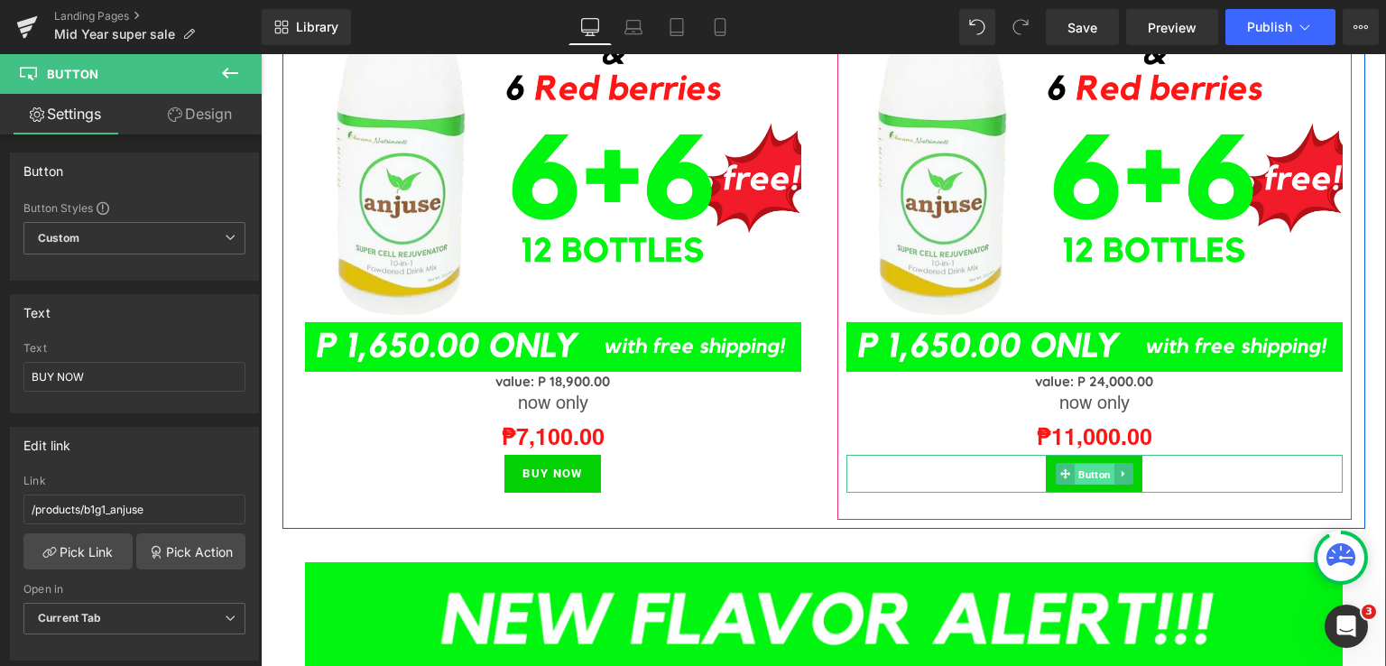
click at [1087, 464] on span "Button" at bounding box center [1095, 475] width 40 height 22
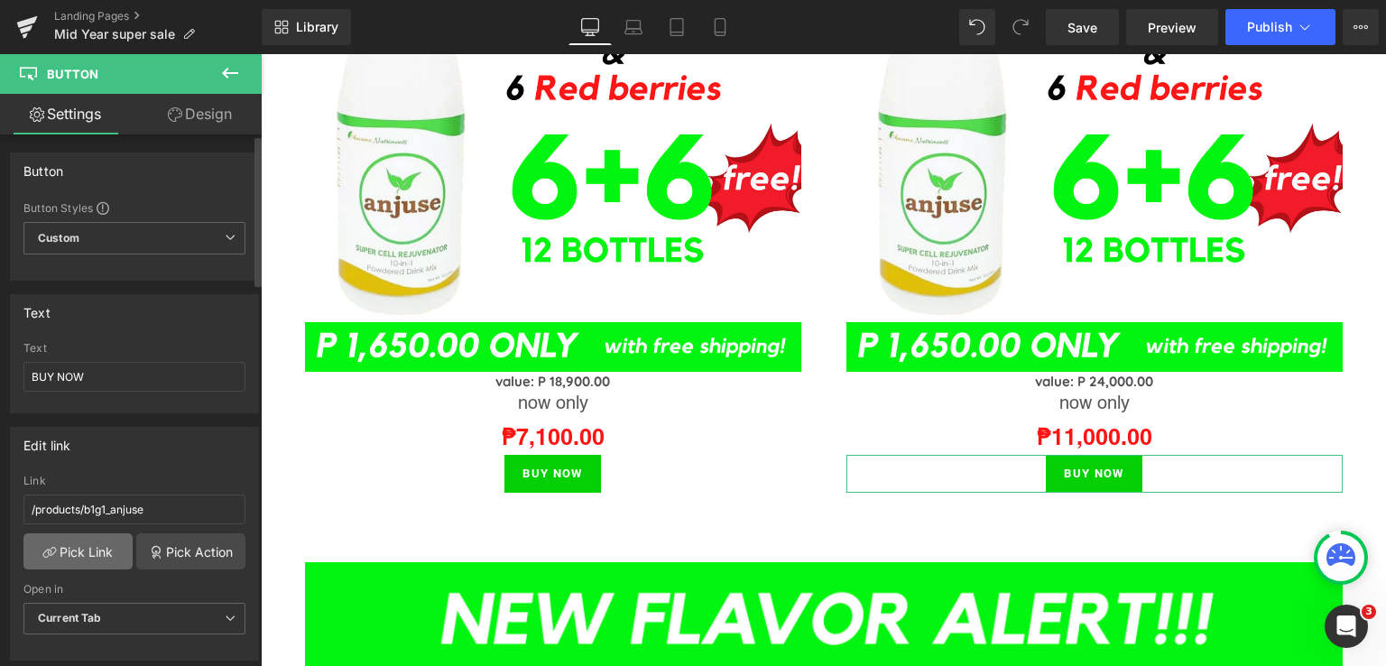
click at [69, 547] on link "Pick Link" at bounding box center [77, 551] width 109 height 36
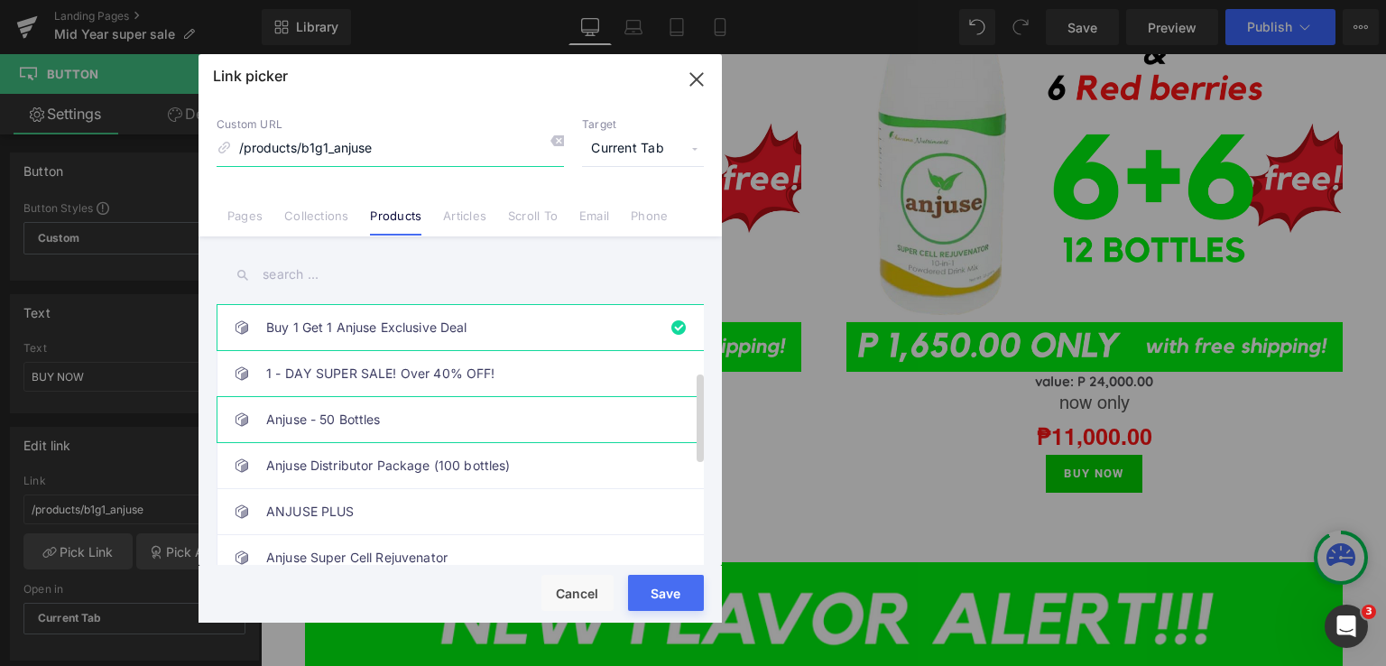
scroll to position [479, 0]
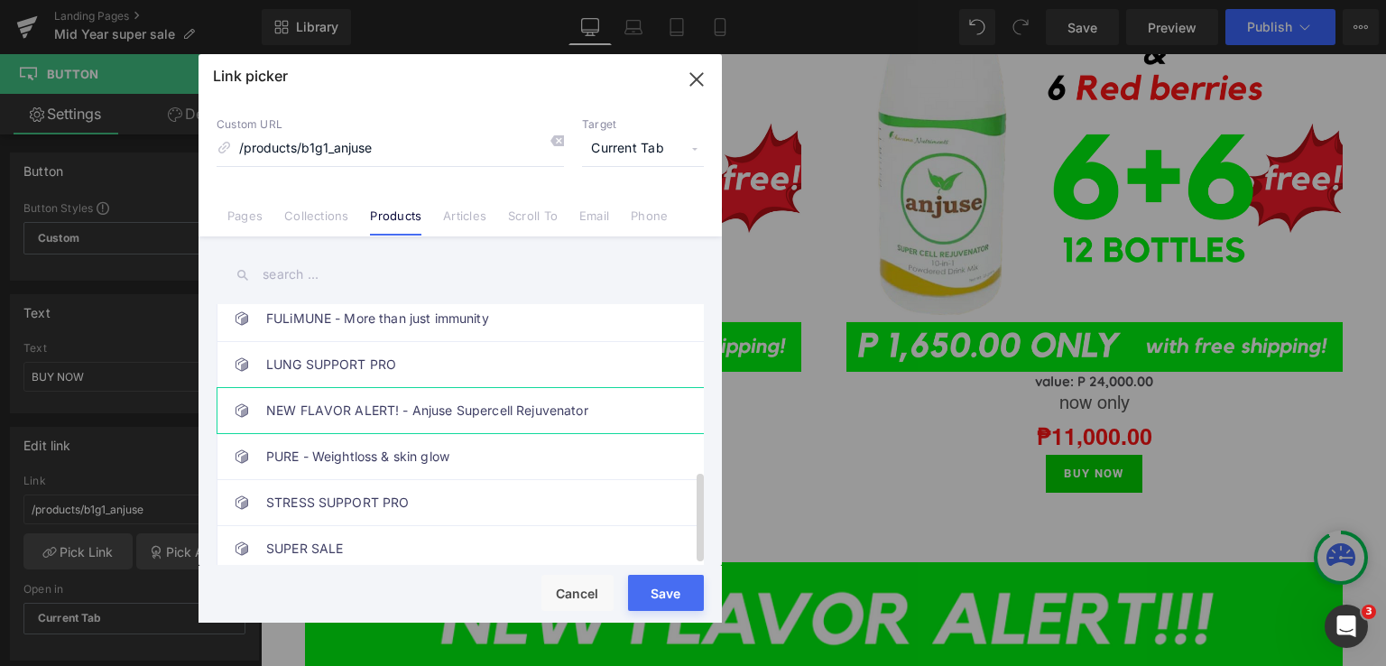
click at [457, 405] on link "NEW FLAVOR ALERT! - Anjuse Supercell Rejuvenator" at bounding box center [464, 410] width 397 height 45
click at [664, 608] on button "Save" at bounding box center [666, 593] width 76 height 36
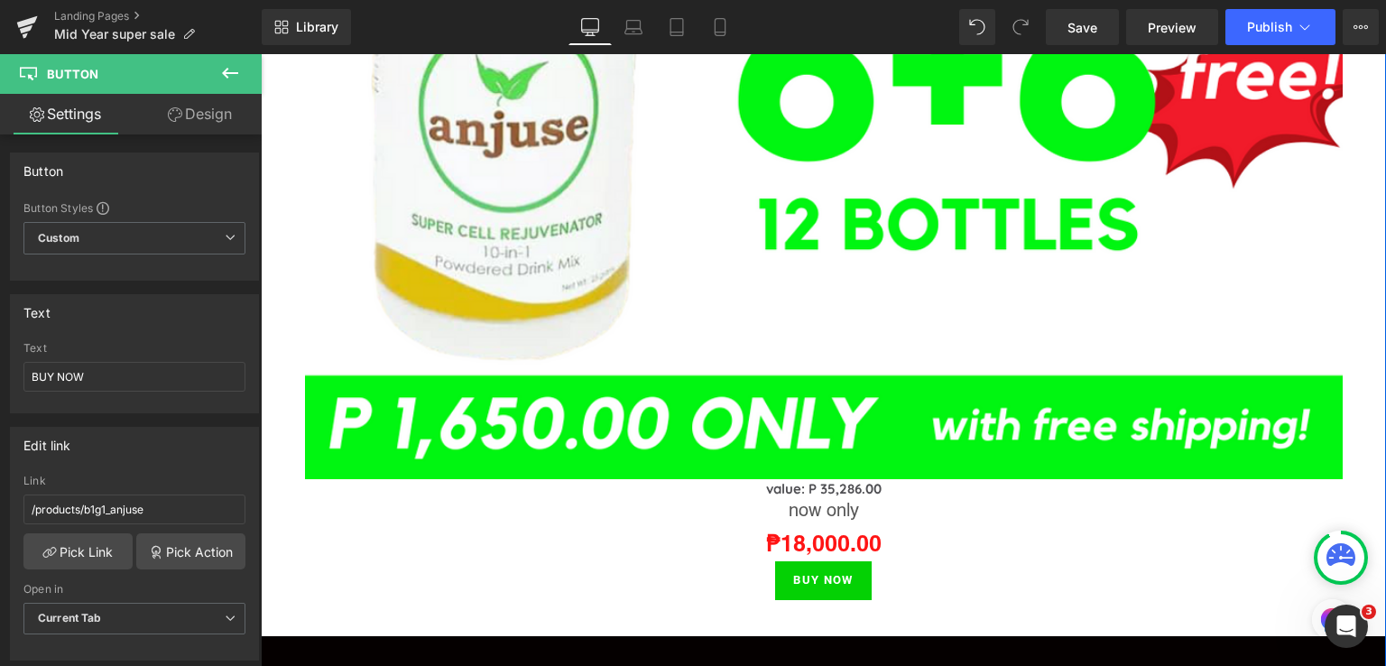
scroll to position [3841, 0]
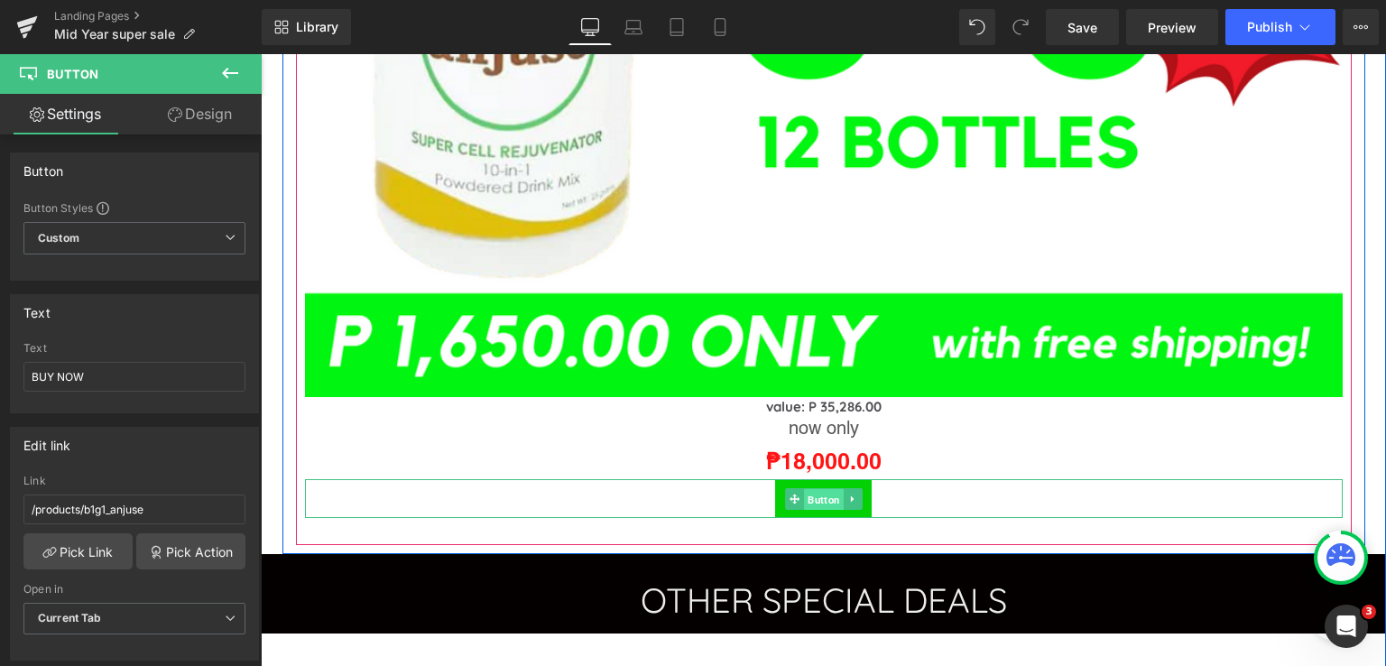
click at [819, 495] on span "Button" at bounding box center [824, 499] width 40 height 22
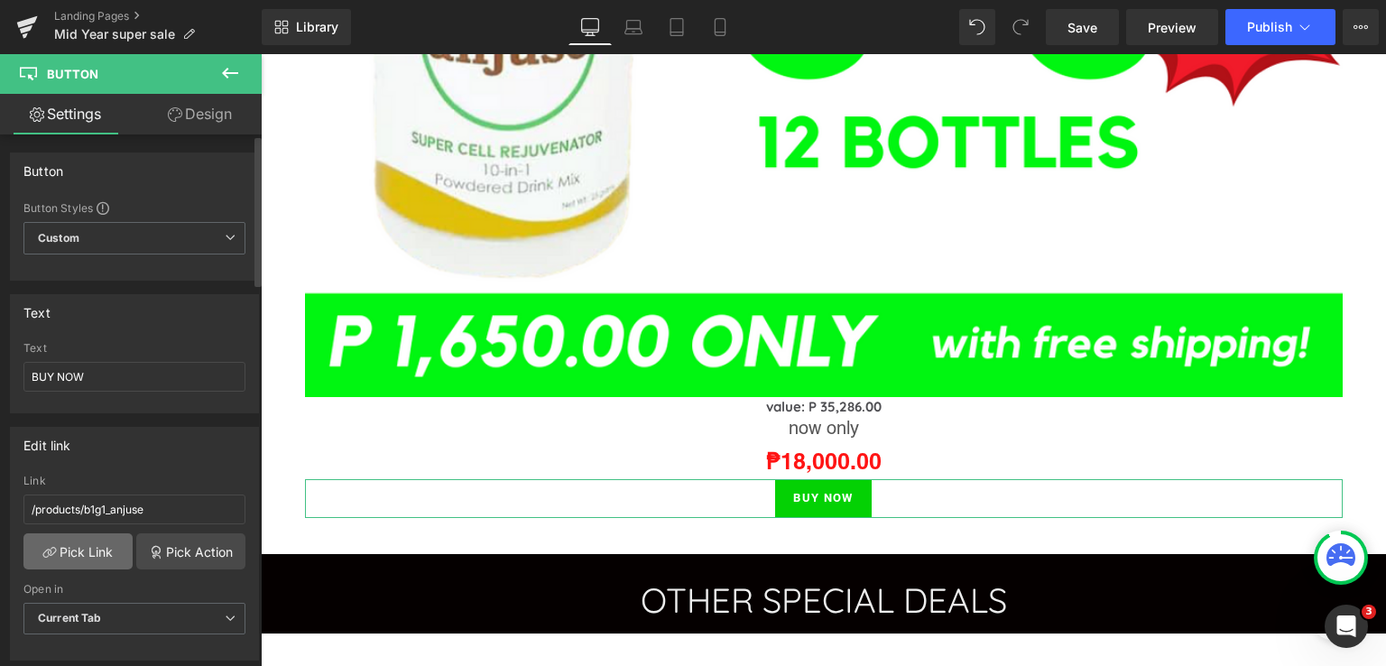
click at [76, 545] on link "Pick Link" at bounding box center [77, 551] width 109 height 36
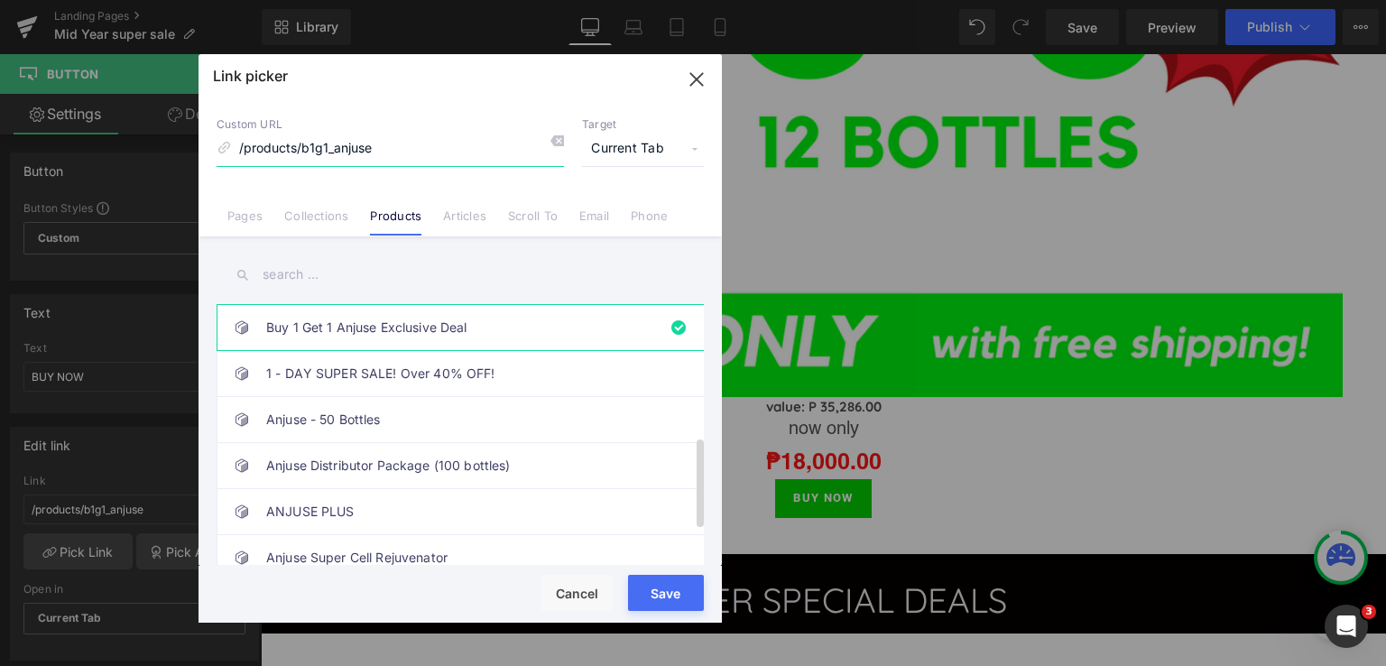
scroll to position [479, 0]
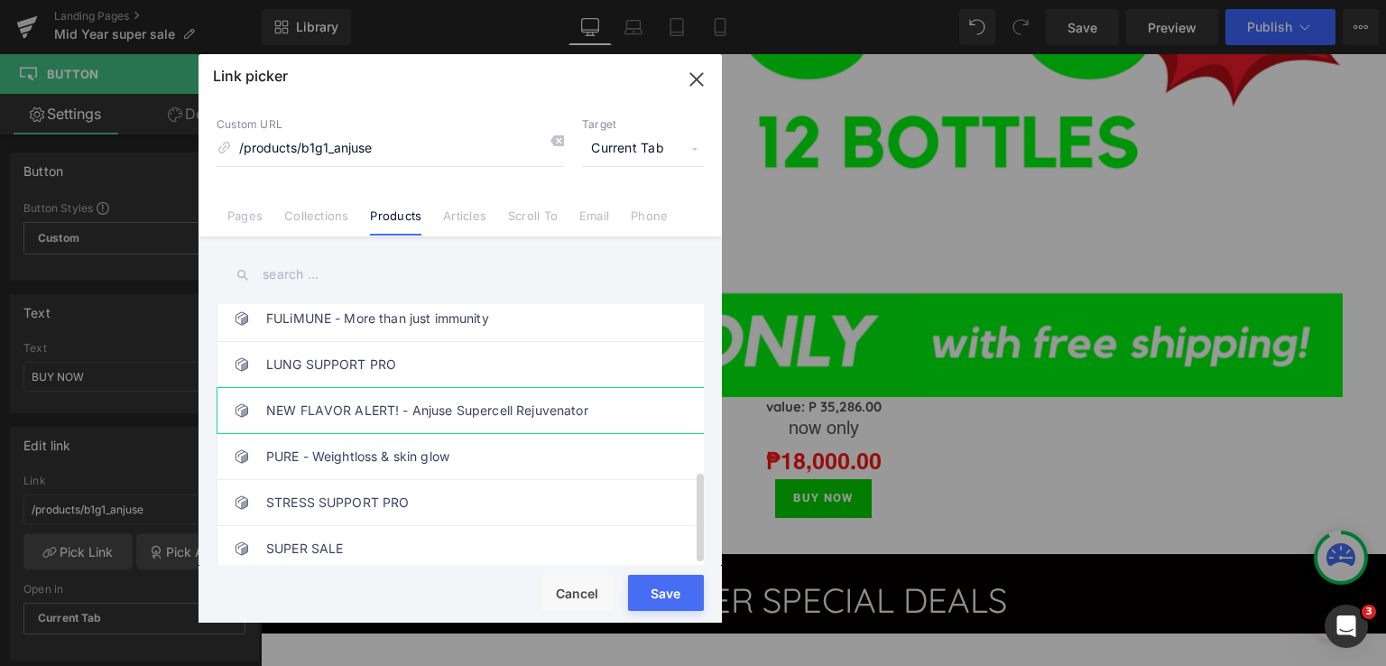
click at [516, 398] on link "NEW FLAVOR ALERT! - Anjuse Supercell Rejuvenator" at bounding box center [464, 410] width 397 height 45
click at [668, 607] on button "Save" at bounding box center [666, 593] width 76 height 36
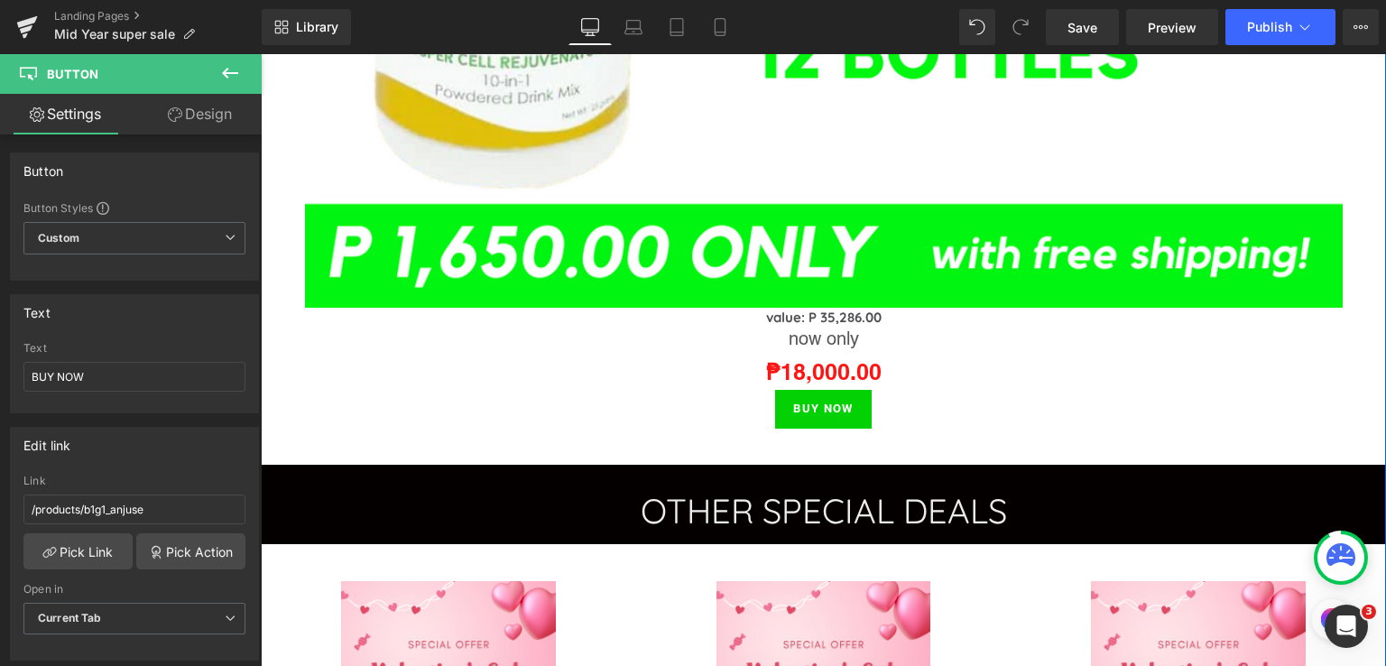
scroll to position [3961, 0]
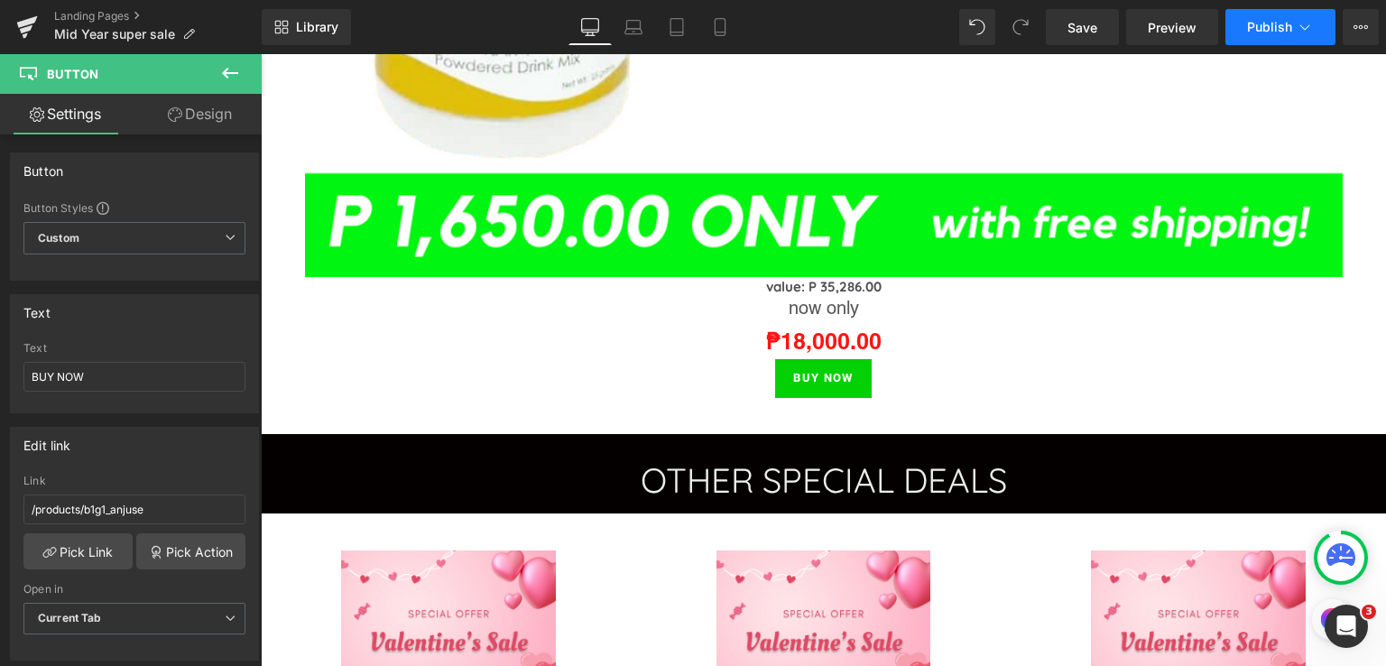
click at [1253, 33] on span "Publish" at bounding box center [1269, 27] width 45 height 14
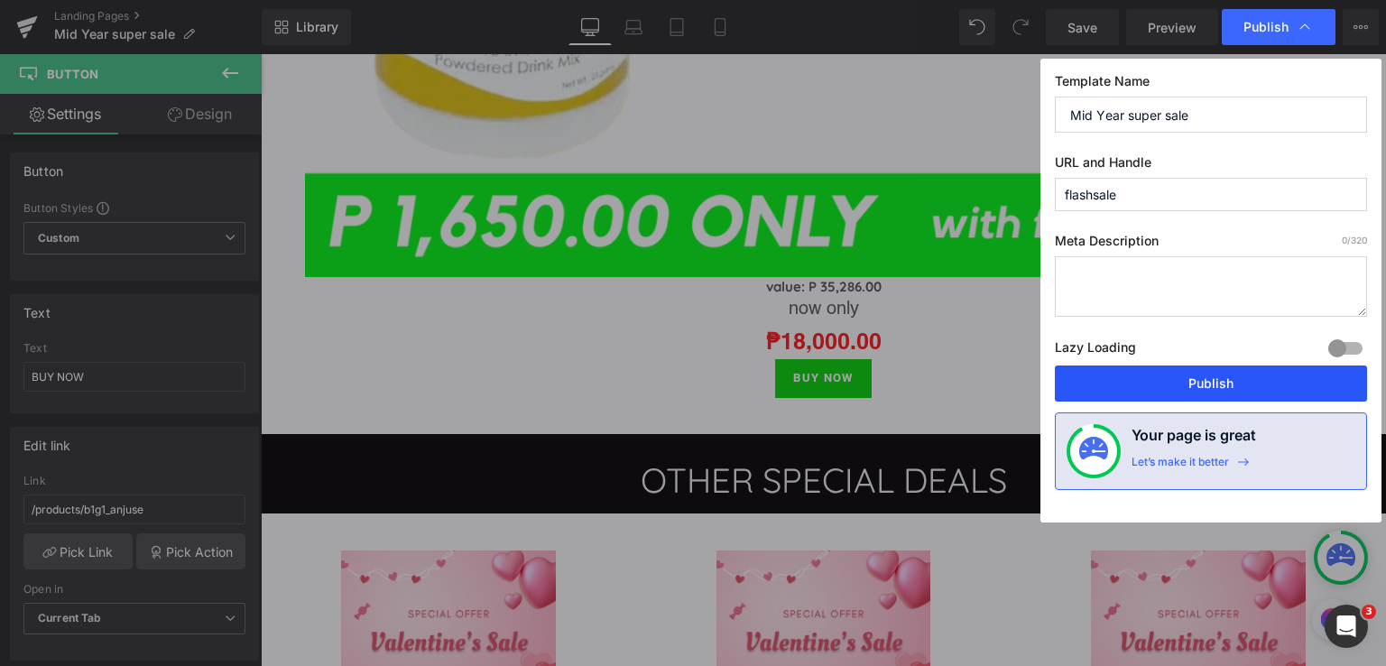
drag, startPoint x: 1206, startPoint y: 380, endPoint x: 894, endPoint y: 317, distance: 318.6
click at [1206, 380] on button "Publish" at bounding box center [1211, 384] width 312 height 36
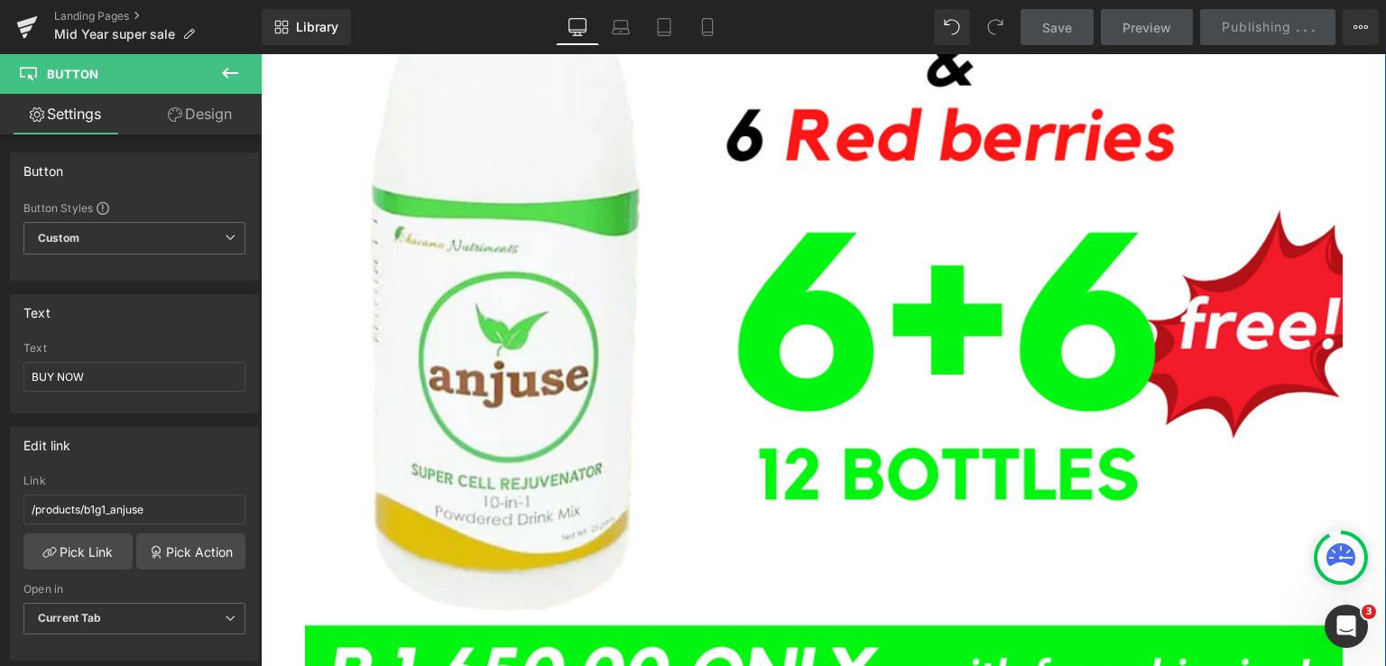
scroll to position [3480, 0]
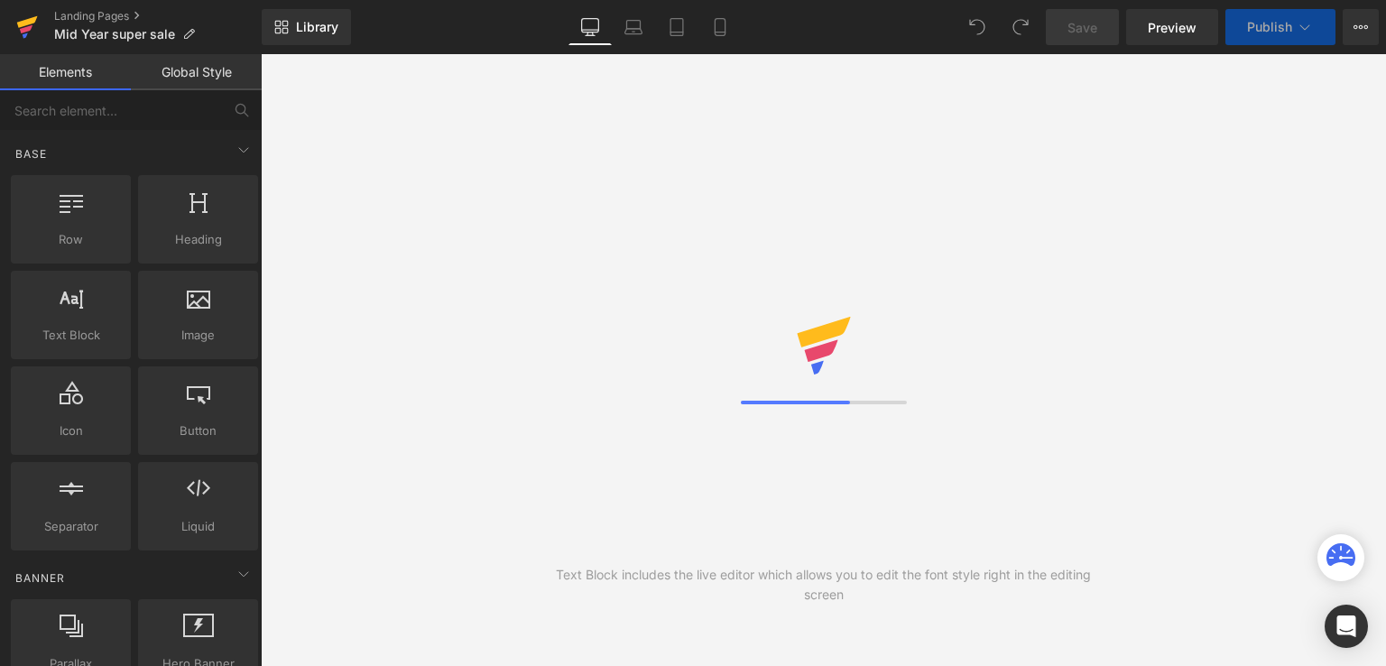
click at [25, 27] on icon at bounding box center [26, 29] width 13 height 8
